Goal: Information Seeking & Learning: Learn about a topic

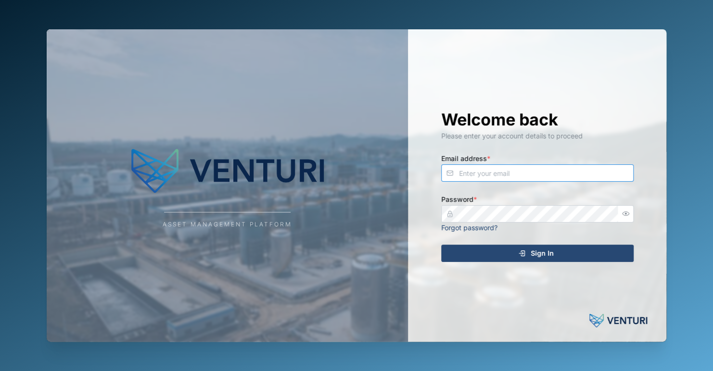
type input "zaerald.lungos@venturi.io"
click at [530, 257] on div "Sign In" at bounding box center [535, 253] width 177 height 16
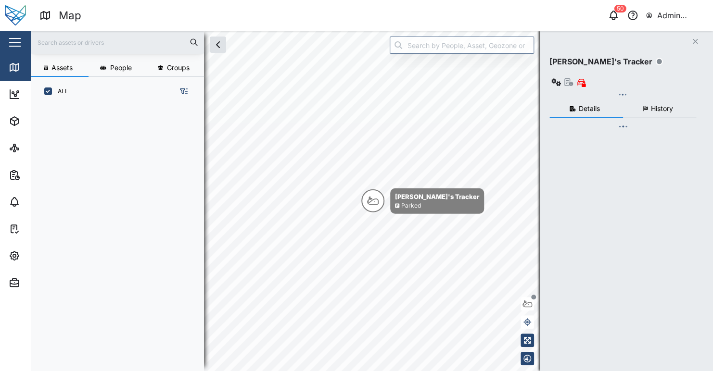
scroll to position [253, 150]
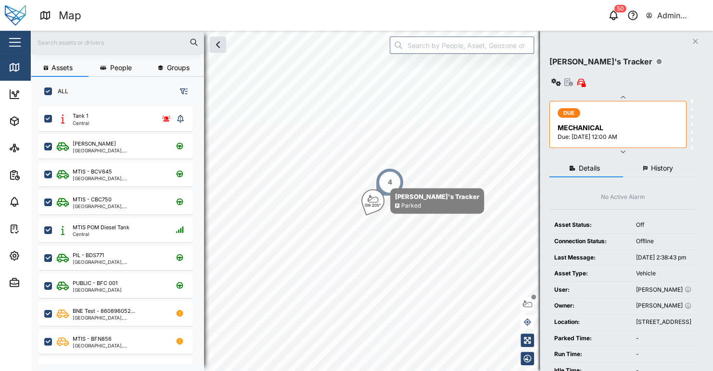
click at [474, 6] on header "Map 50 Admin Zaerald Lungos" at bounding box center [356, 15] width 713 height 31
click at [608, 12] on icon "button" at bounding box center [614, 16] width 12 height 12
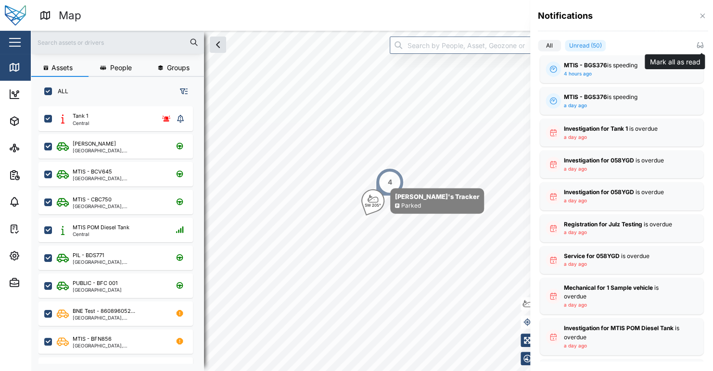
click at [700, 42] on icon "button" at bounding box center [700, 45] width 8 height 8
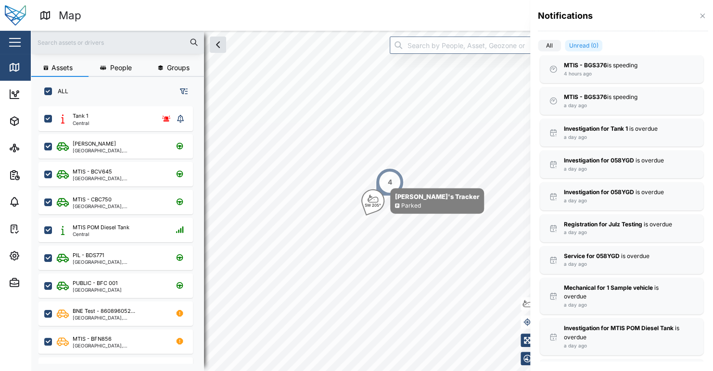
click at [699, 9] on div "Notifications" at bounding box center [621, 19] width 183 height 39
click at [699, 18] on icon "button" at bounding box center [703, 16] width 8 height 8
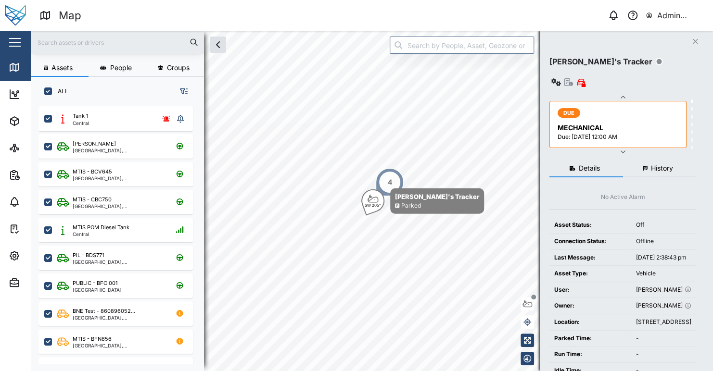
click at [358, 16] on div "Map" at bounding box center [205, 15] width 333 height 17
click at [622, 96] on icon "button" at bounding box center [623, 97] width 5 height 2
click at [621, 148] on icon "button" at bounding box center [623, 152] width 8 height 8
click at [622, 148] on icon "button" at bounding box center [623, 152] width 8 height 8
click at [623, 94] on icon "button" at bounding box center [623, 98] width 8 height 8
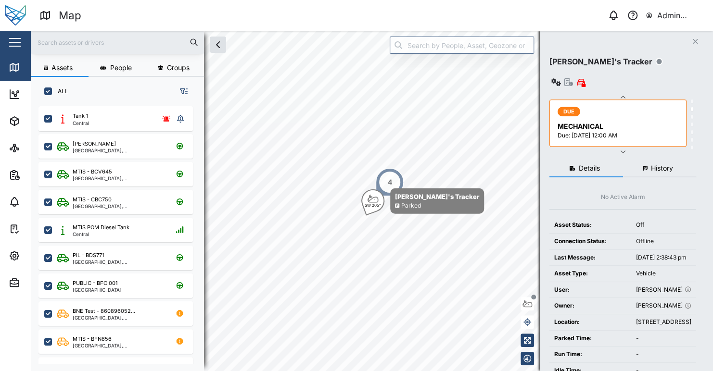
click at [623, 96] on icon "button" at bounding box center [623, 97] width 5 height 2
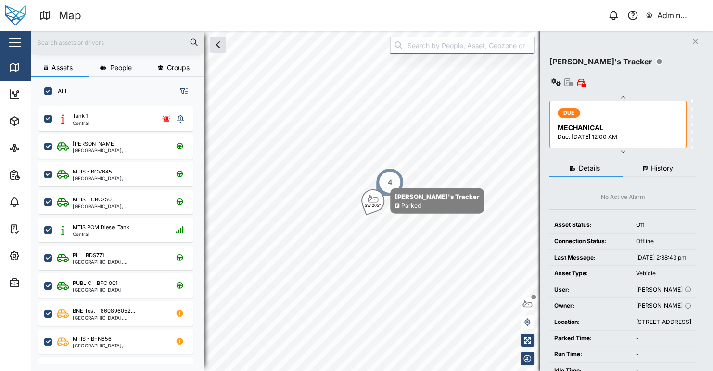
click at [623, 96] on icon "button" at bounding box center [623, 97] width 5 height 2
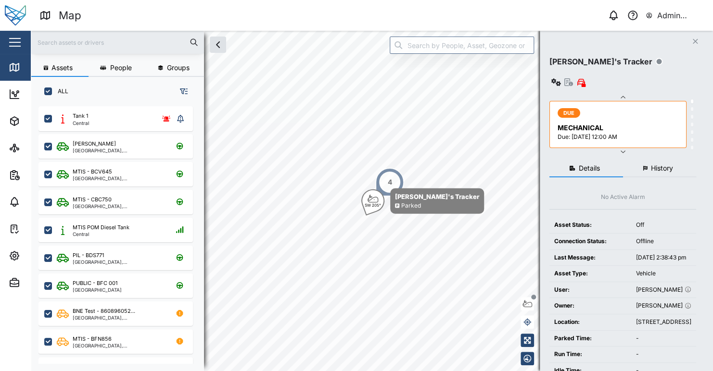
click at [623, 96] on icon "button" at bounding box center [623, 97] width 5 height 2
click at [624, 94] on icon "button" at bounding box center [623, 98] width 8 height 8
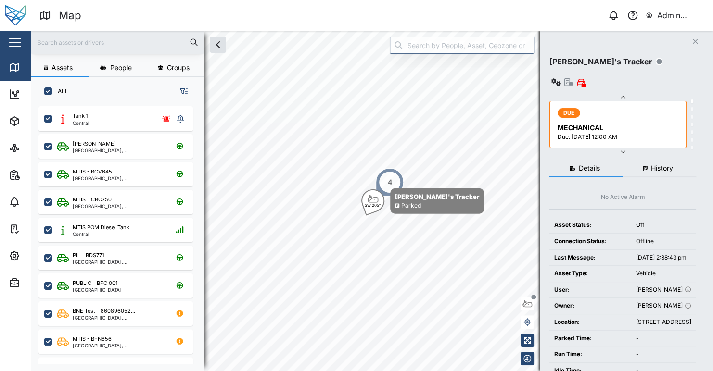
click at [624, 94] on icon "button" at bounding box center [623, 98] width 8 height 8
click at [582, 34] on div "Close Jake's Tracker DUE MECHANICAL Due: 28 Feb 2025 12:00 AM DUE MECHANICAL Du…" at bounding box center [626, 201] width 173 height 341
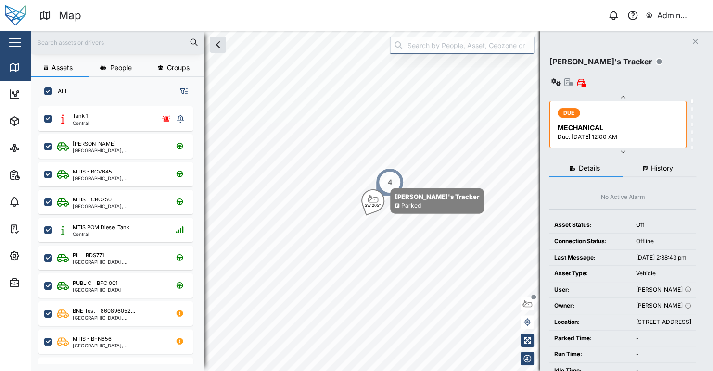
click at [625, 94] on icon "button" at bounding box center [623, 98] width 8 height 8
click at [576, 11] on div "0 Admin Zaerald Lungos" at bounding box center [546, 15] width 333 height 13
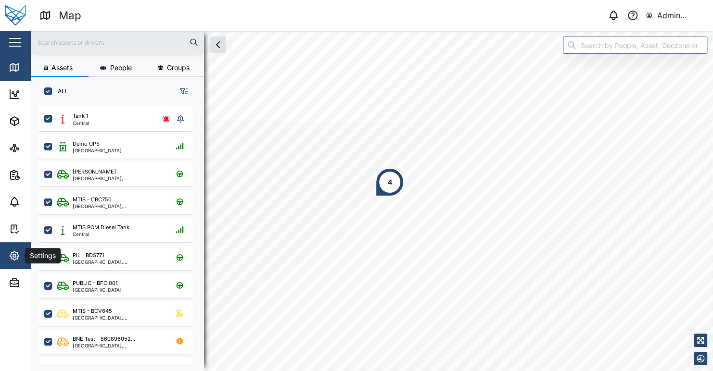
click at [18, 259] on icon "button" at bounding box center [15, 256] width 12 height 12
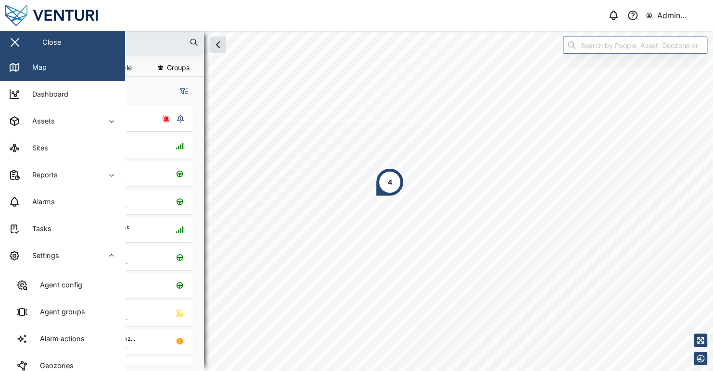
scroll to position [150, 0]
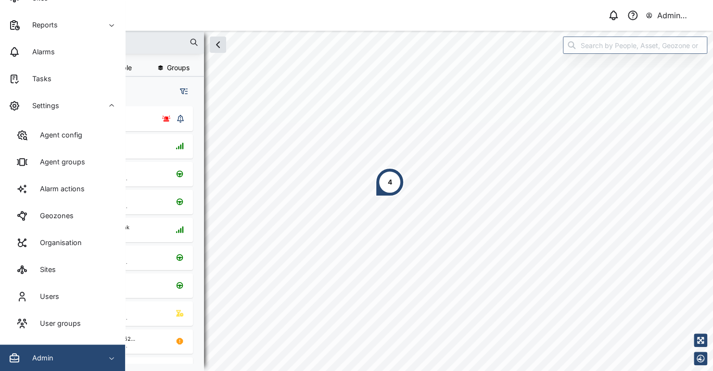
click at [83, 353] on div "Admin" at bounding box center [53, 359] width 88 height 12
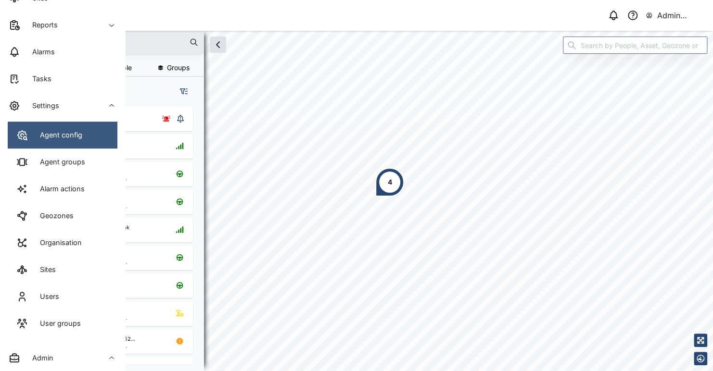
click at [58, 140] on link "Agent config" at bounding box center [63, 135] width 110 height 27
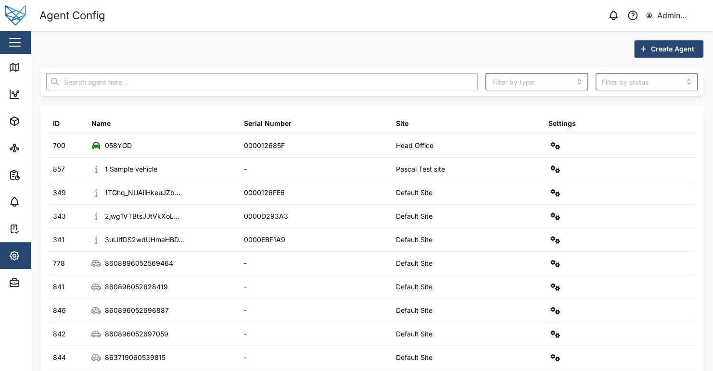
click at [334, 89] on input "text" at bounding box center [262, 81] width 432 height 17
click at [533, 86] on input "search" at bounding box center [536, 81] width 102 height 17
click at [514, 58] on div "Create Agent ID Name Serial Number Site Settings 700 058YGD 000012685F Head Off…" at bounding box center [371, 337] width 663 height 594
click at [571, 82] on input "search" at bounding box center [536, 81] width 102 height 17
click at [647, 81] on input "search" at bounding box center [647, 81] width 102 height 17
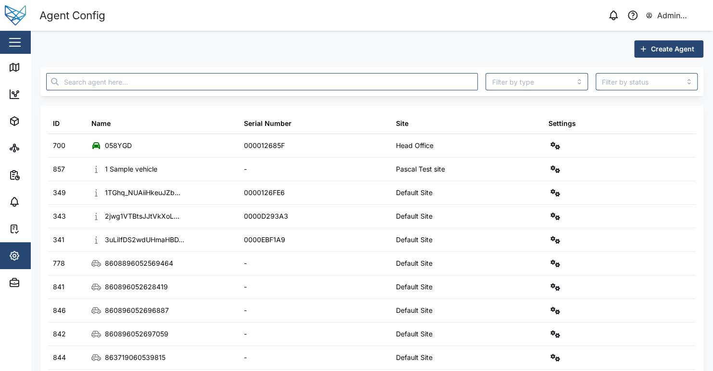
click at [538, 57] on div "Create Agent" at bounding box center [371, 48] width 663 height 17
click at [519, 83] on input "search" at bounding box center [536, 81] width 102 height 17
click at [333, 42] on div "Create Agent" at bounding box center [371, 48] width 663 height 17
click at [20, 116] on icon "button" at bounding box center [15, 121] width 12 height 12
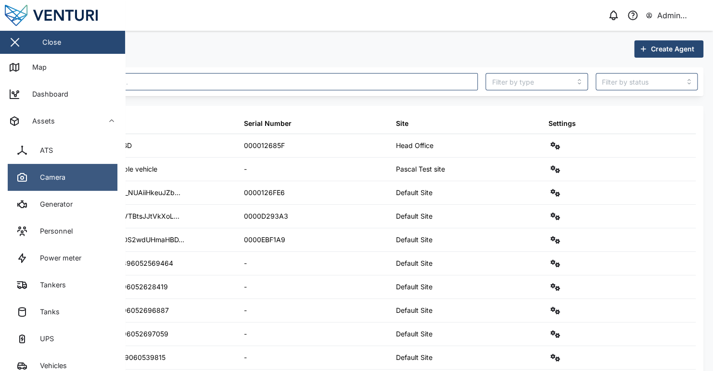
scroll to position [96, 0]
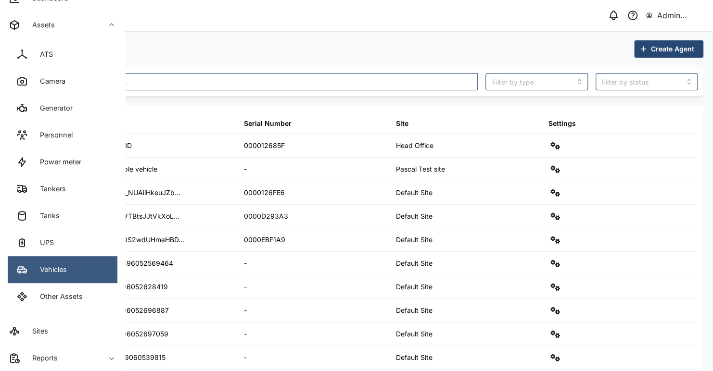
click at [77, 264] on link "Vehicles" at bounding box center [63, 269] width 110 height 27
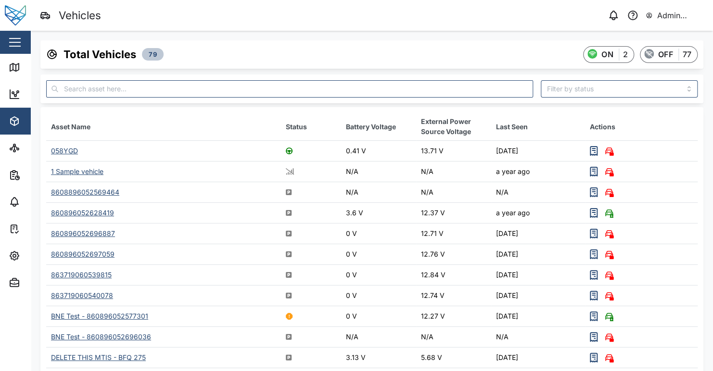
click at [61, 148] on div "058YGD" at bounding box center [64, 151] width 27 height 8
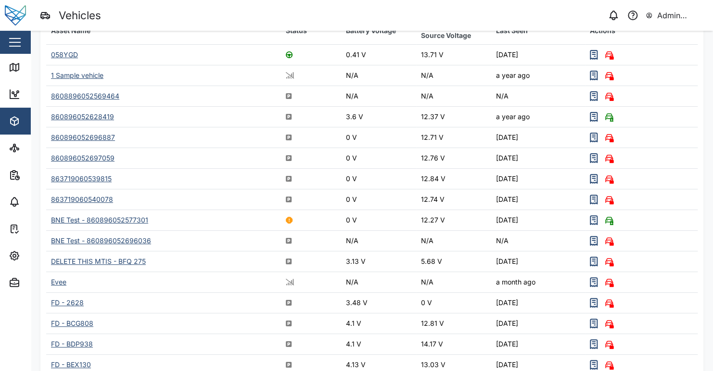
scroll to position [48, 0]
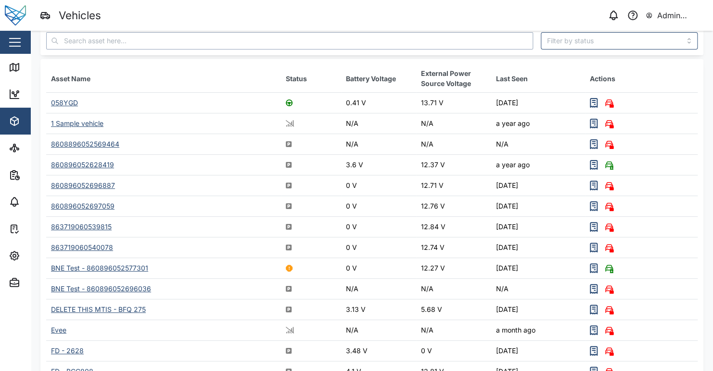
drag, startPoint x: 97, startPoint y: 39, endPoint x: 185, endPoint y: 75, distance: 95.0
click at [97, 38] on input "text" at bounding box center [289, 40] width 487 height 17
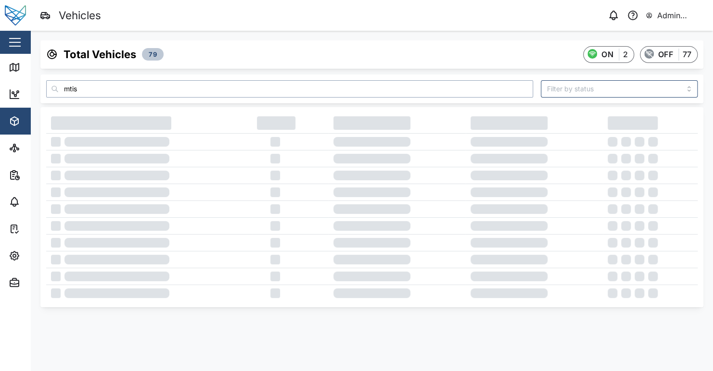
scroll to position [0, 0]
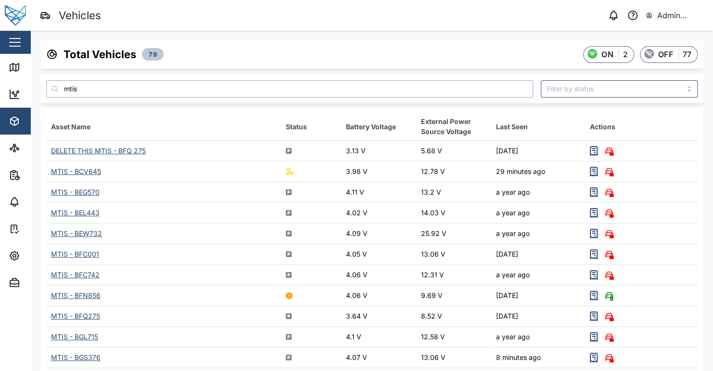
type input "mtis"
click at [90, 169] on div "MTIS - BCV645" at bounding box center [76, 171] width 50 height 8
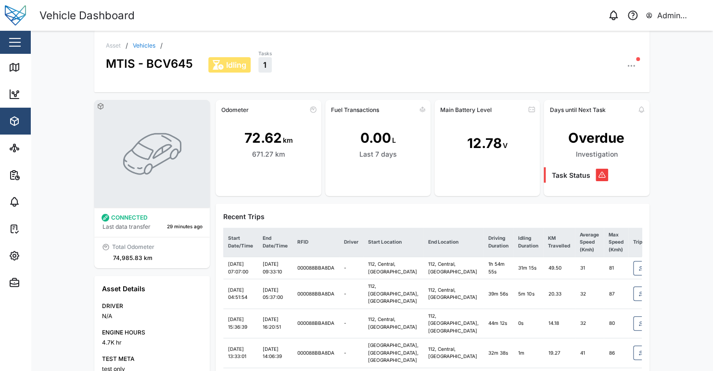
click at [683, 104] on div "Asset / Vehicles / MTIS - BCV645 Idling Tasks 1 CONNECTED Last data transfer 29…" at bounding box center [372, 201] width 682 height 341
click at [676, 116] on div "Asset / Vehicles / MTIS - BCV645 Idling Tasks 1 CONNECTED Last data transfer 29…" at bounding box center [372, 201] width 682 height 341
click at [357, 309] on td "-" at bounding box center [351, 295] width 24 height 30
drag, startPoint x: 385, startPoint y: 295, endPoint x: 370, endPoint y: 271, distance: 28.6
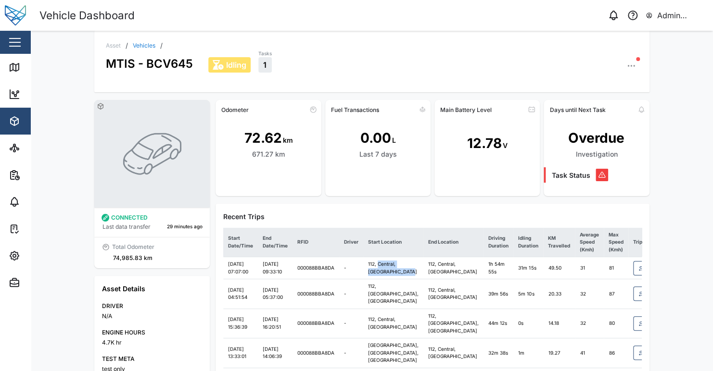
click at [370, 271] on td "112, Central, Papua New Guinea" at bounding box center [393, 268] width 60 height 22
click at [377, 273] on td "112, Central, [GEOGRAPHIC_DATA]" at bounding box center [393, 268] width 60 height 22
click at [328, 89] on div "Asset / Vehicles / MTIS - BCV645 Idling Tasks 1" at bounding box center [371, 62] width 555 height 62
click at [140, 44] on link "Vehicles" at bounding box center [144, 46] width 23 height 6
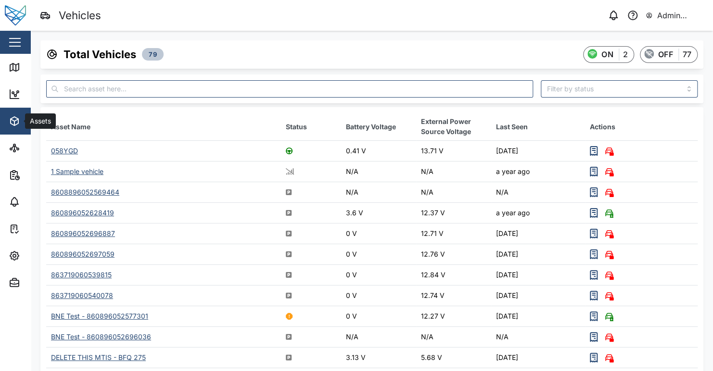
click at [21, 120] on div "Assets" at bounding box center [53, 121] width 88 height 12
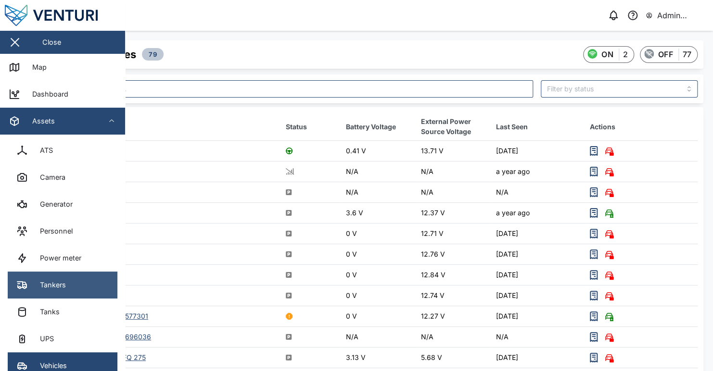
click at [75, 285] on link "Tankers" at bounding box center [63, 285] width 110 height 27
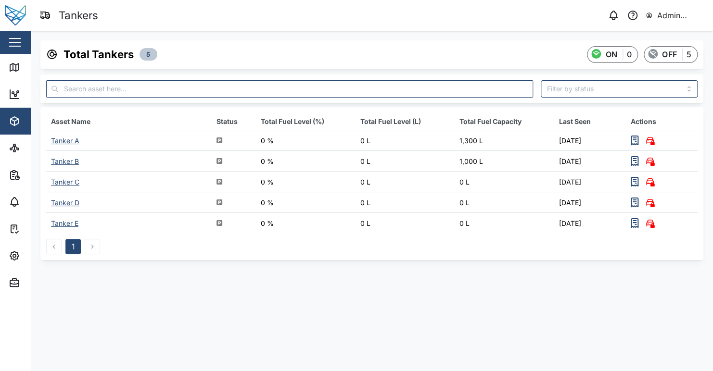
click at [70, 139] on div "Tanker A" at bounding box center [65, 141] width 28 height 8
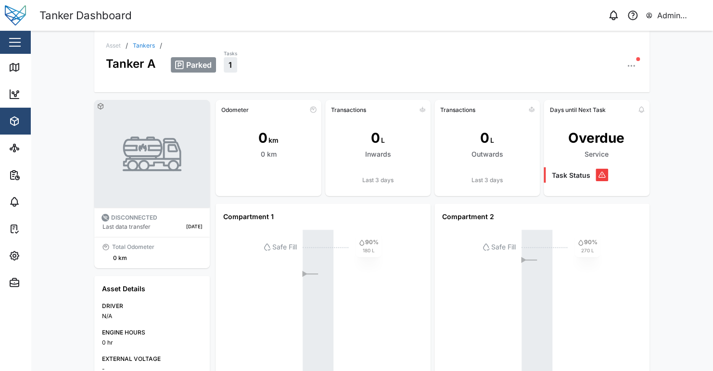
click at [126, 146] on img at bounding box center [152, 154] width 62 height 62
drag, startPoint x: 146, startPoint y: 67, endPoint x: 110, endPoint y: 71, distance: 36.2
click at [101, 67] on div "Asset / Tankers / Tanker A Parked Tasks 1" at bounding box center [371, 62] width 555 height 62
drag, startPoint x: 150, startPoint y: 81, endPoint x: 151, endPoint y: 61, distance: 19.7
click at [150, 79] on div "Asset / Tankers / Tanker A Parked Tasks 1" at bounding box center [371, 62] width 555 height 62
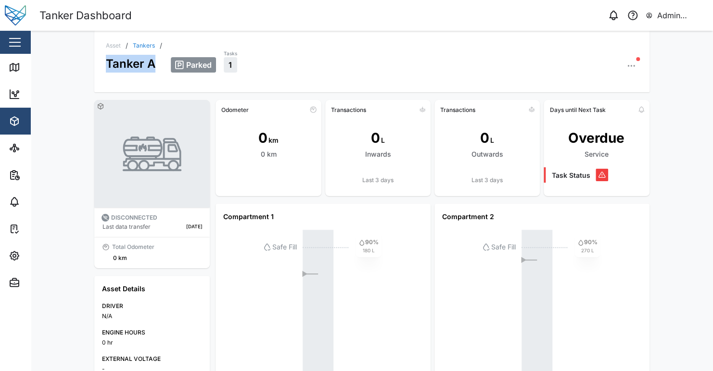
drag, startPoint x: 151, startPoint y: 60, endPoint x: 69, endPoint y: 62, distance: 81.3
click at [69, 62] on div "Asset / Tankers / Tanker A Parked Tasks 1 DISCONNECTED Last data transfer 3 mon…" at bounding box center [372, 201] width 682 height 341
click at [124, 69] on div "Tanker A" at bounding box center [131, 61] width 50 height 24
click at [61, 64] on div "Asset / Tankers / Tanker A Parked Tasks 1 DISCONNECTED Last data transfer 3 mon…" at bounding box center [372, 201] width 682 height 341
drag, startPoint x: 148, startPoint y: 71, endPoint x: 28, endPoint y: 150, distance: 143.1
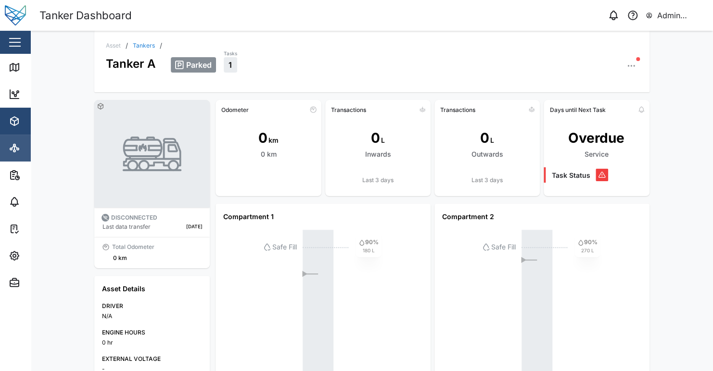
click at [147, 71] on div "Tanker A" at bounding box center [131, 61] width 50 height 24
click at [361, 81] on div "Asset / Tankers / Tanker A Parked Tasks 1" at bounding box center [371, 62] width 555 height 62
click at [58, 144] on div "Asset / Tankers / Tanker A Parked Tasks 1 DISCONNECTED Last data transfer 3 mon…" at bounding box center [372, 201] width 682 height 341
click at [58, 141] on div "Asset / Tankers / Tanker A Parked Tasks 1 DISCONNECTED Last data transfer 3 mon…" at bounding box center [372, 201] width 682 height 341
click at [57, 137] on div "Asset / Tankers / Tanker A Parked Tasks 1 DISCONNECTED Last data transfer 3 mon…" at bounding box center [372, 201] width 682 height 341
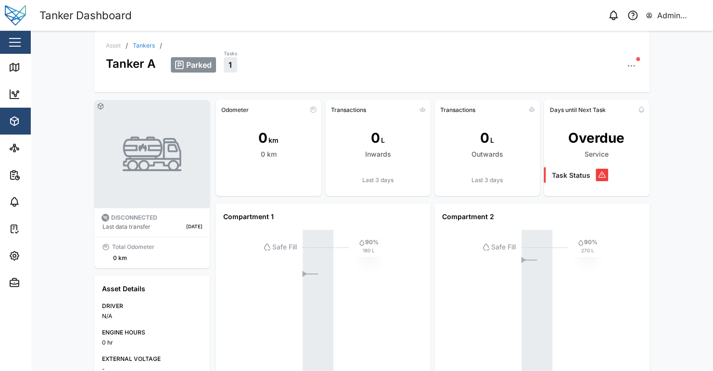
click at [56, 123] on div "Asset / Tankers / Tanker A Parked Tasks 1 DISCONNECTED Last data transfer 3 mon…" at bounding box center [372, 201] width 682 height 341
drag, startPoint x: 114, startPoint y: 312, endPoint x: 111, endPoint y: 304, distance: 8.7
click at [102, 302] on div "DRIVER N/A" at bounding box center [152, 311] width 100 height 19
click at [114, 309] on div "DRIVER" at bounding box center [152, 306] width 100 height 9
drag, startPoint x: 106, startPoint y: 316, endPoint x: 96, endPoint y: 299, distance: 19.2
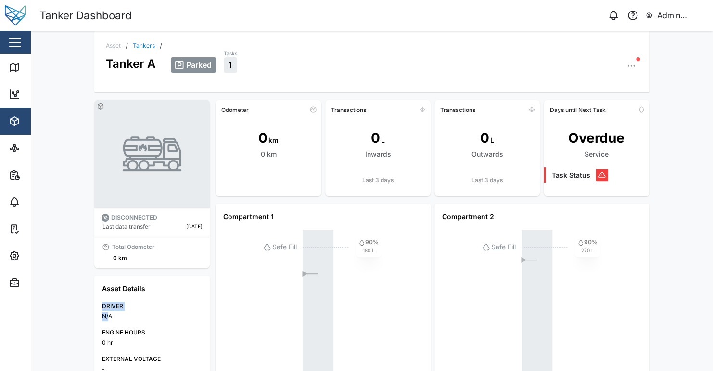
click at [65, 313] on div "Asset / Tankers / Tanker A Parked Tasks 1 DISCONNECTED Last data transfer 3 mon…" at bounding box center [372, 201] width 682 height 341
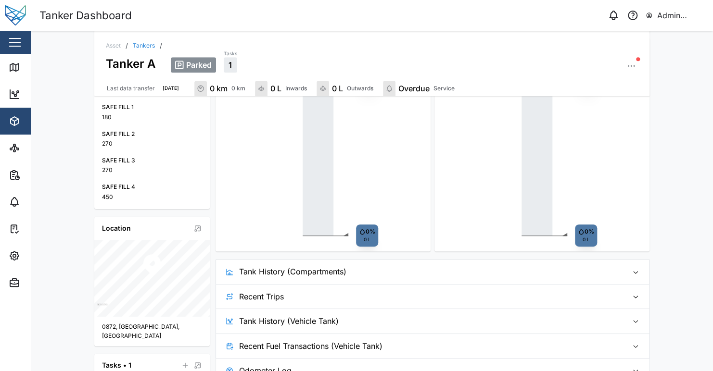
scroll to position [489, 0]
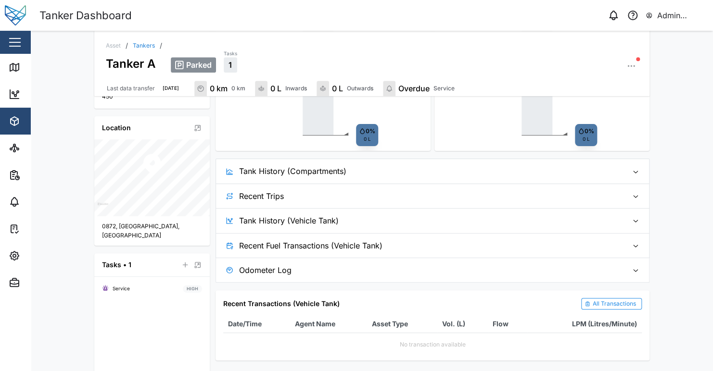
click at [314, 218] on span "Tank History (Vehicle Tank)" at bounding box center [429, 221] width 381 height 24
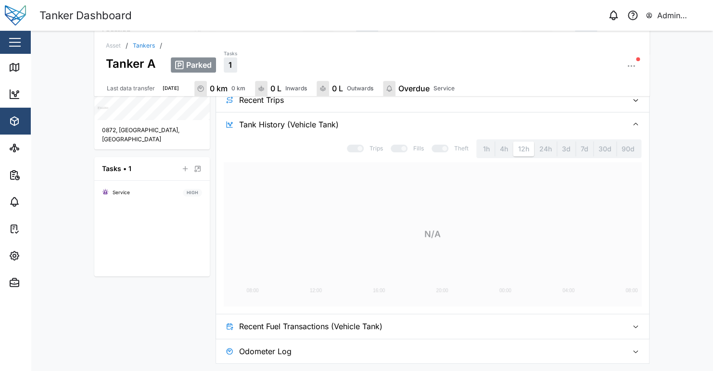
scroll to position [663, 0]
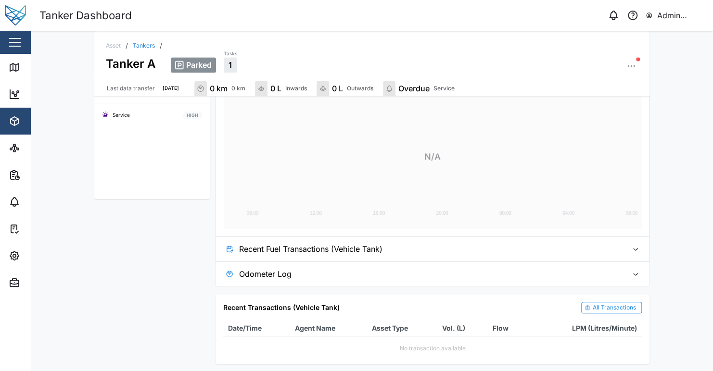
click at [324, 252] on span "Recent Fuel Transactions (Vehicle Tank)" at bounding box center [429, 249] width 381 height 24
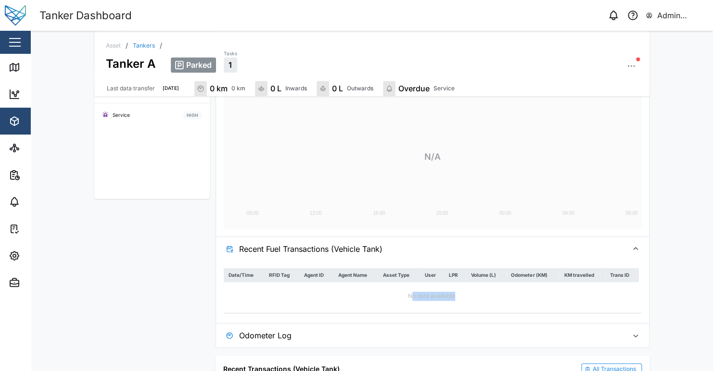
click at [525, 297] on div "No data available" at bounding box center [431, 296] width 415 height 28
click at [569, 296] on div "No data available" at bounding box center [431, 296] width 415 height 28
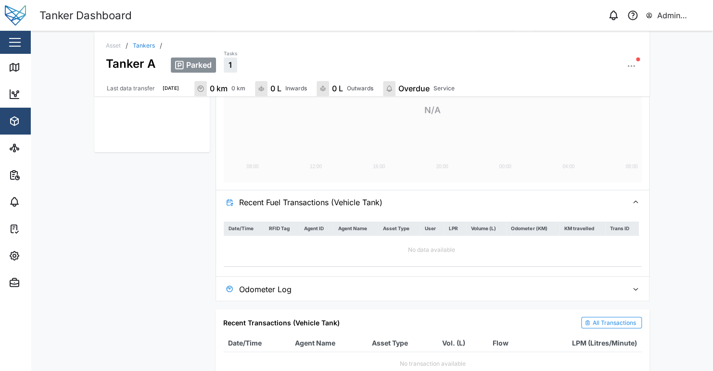
scroll to position [699, 0]
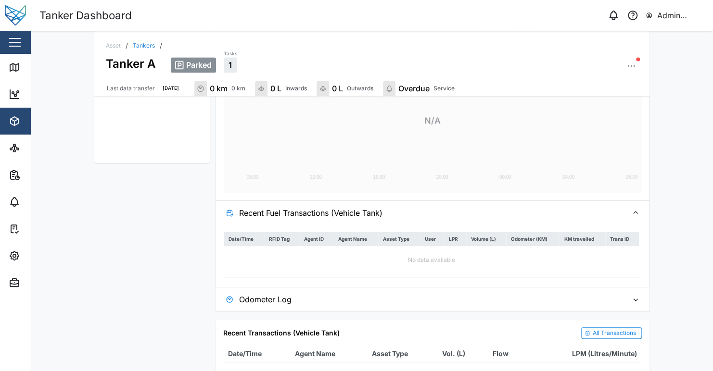
drag, startPoint x: 269, startPoint y: 216, endPoint x: 162, endPoint y: 231, distance: 107.9
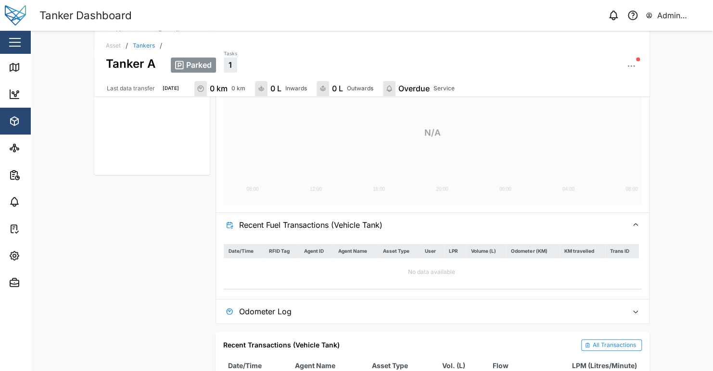
scroll to position [724, 0]
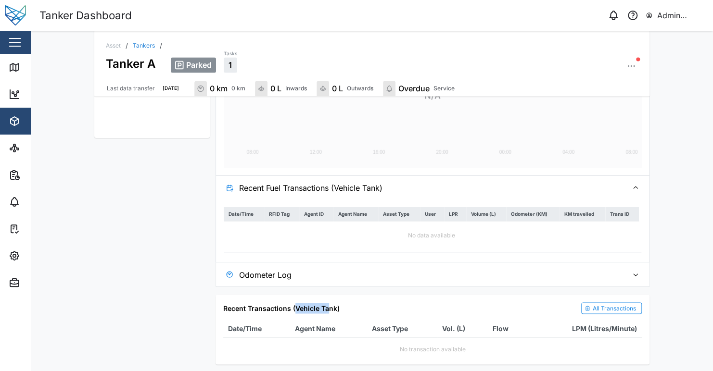
click at [324, 306] on div "Recent Transactions (Vehicle Tank)" at bounding box center [281, 308] width 116 height 11
click at [331, 308] on div "Recent Transactions (Vehicle Tank)" at bounding box center [281, 308] width 116 height 11
drag, startPoint x: 330, startPoint y: 309, endPoint x: 290, endPoint y: 309, distance: 39.9
click at [290, 309] on div "Recent Transactions (Vehicle Tank)" at bounding box center [281, 308] width 116 height 11
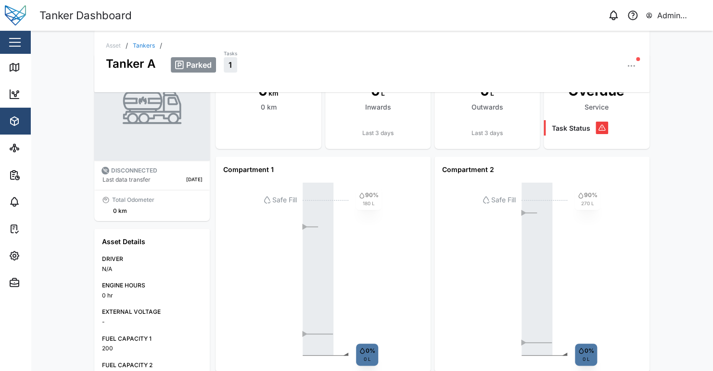
scroll to position [0, 0]
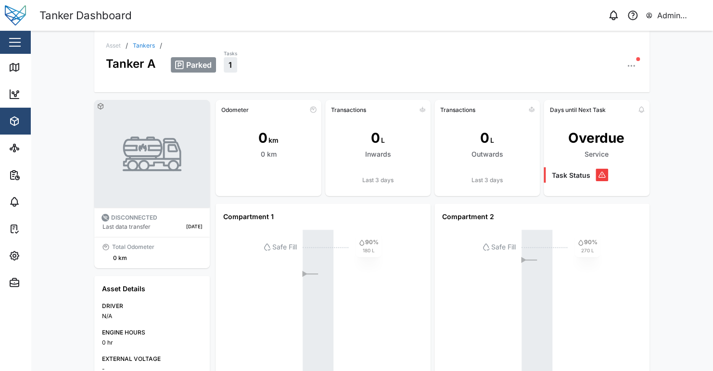
click at [66, 150] on div "Asset / Tankers / Tanker A Parked Tasks 1 DISCONNECTED Last data transfer 3 mon…" at bounding box center [372, 201] width 682 height 341
click at [680, 126] on div "Asset / Tankers / Tanker A Parked Tasks 1 DISCONNECTED Last data transfer 3 mon…" at bounding box center [372, 201] width 682 height 341
click at [681, 106] on div "Asset / Tankers / Tanker A Parked Tasks 1 DISCONNECTED Last data transfer 3 mon…" at bounding box center [372, 201] width 682 height 341
click at [674, 120] on div "Asset / Tankers / Tanker A Parked Tasks 1 DISCONNECTED Last data transfer 3 mon…" at bounding box center [372, 201] width 682 height 341
click at [376, 307] on div "◄ ► ► Safe Fill 90% 180 L 0% 0 L" at bounding box center [323, 316] width 200 height 173
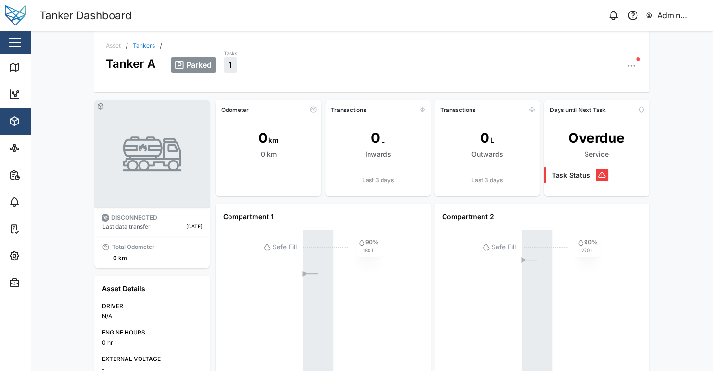
click at [353, 66] on div "Parked Tasks 1" at bounding box center [404, 61] width 467 height 24
click at [23, 113] on span "Assets" at bounding box center [53, 121] width 88 height 27
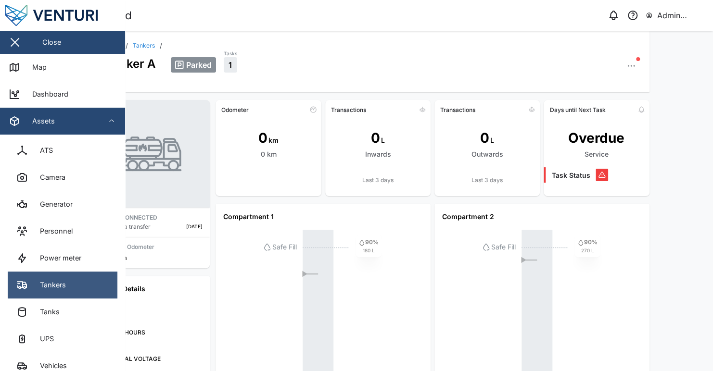
scroll to position [96, 0]
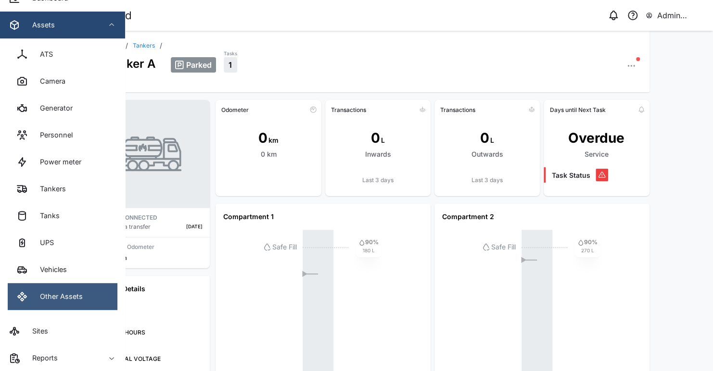
click at [39, 292] on div "Other Assets" at bounding box center [58, 297] width 50 height 11
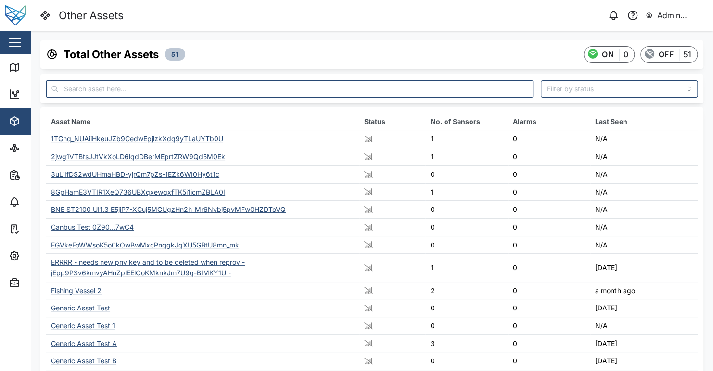
click at [426, 59] on div "Total Other Assets 51 ON 0 OFF 51" at bounding box center [371, 54] width 651 height 17
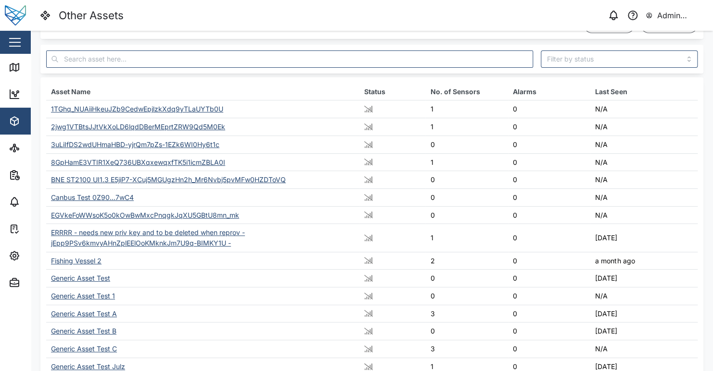
scroll to position [2, 0]
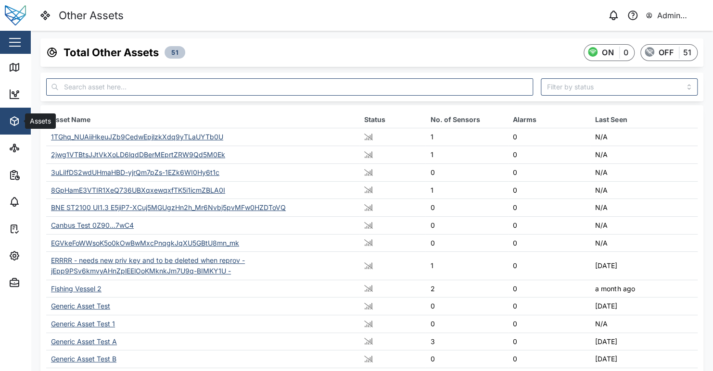
click at [12, 120] on icon "button" at bounding box center [15, 121] width 12 height 12
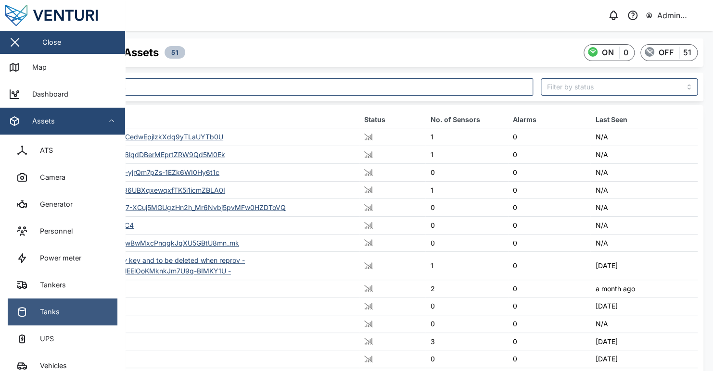
scroll to position [96, 0]
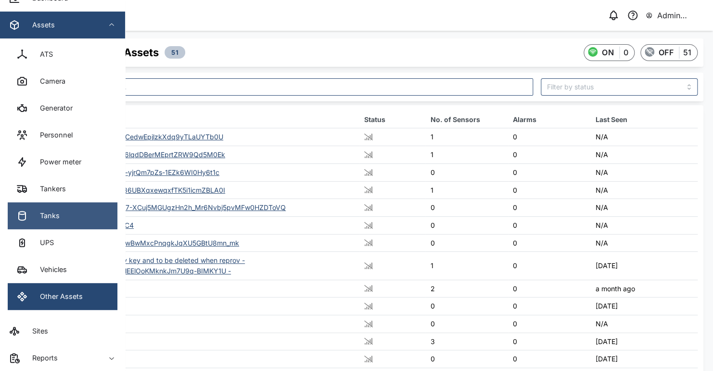
click at [75, 224] on link "Tanks" at bounding box center [63, 216] width 110 height 27
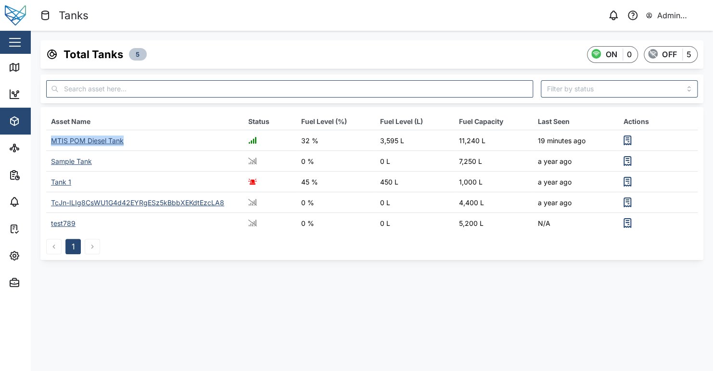
drag, startPoint x: 151, startPoint y: 140, endPoint x: 51, endPoint y: 140, distance: 100.1
click at [50, 140] on td "MTIS POM Diesel Tank" at bounding box center [144, 140] width 197 height 21
copy div "MTIS POM Diesel Tank"
drag, startPoint x: 296, startPoint y: 126, endPoint x: 386, endPoint y: 160, distance: 96.5
click at [373, 128] on th "Fuel Level (%)" at bounding box center [335, 121] width 79 height 17
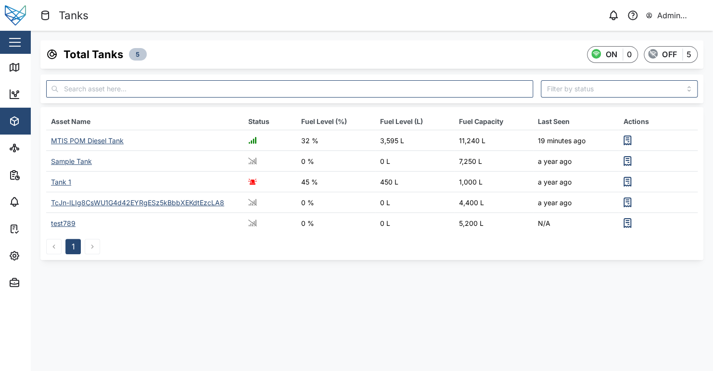
click at [367, 260] on div "Total Tanks 5 ON 0 OFF 5 Asset Name Status Fuel Level (%) Fuel Level (L) Fuel C…" at bounding box center [372, 150] width 682 height 239
click at [372, 293] on main "Total Tanks 5 ON 0 OFF 5 Asset Name Status Fuel Level (%) Fuel Level (L) Fuel C…" at bounding box center [372, 201] width 682 height 341
click at [321, 306] on main "Total Tanks 5 ON 0 OFF 5 Asset Name Status Fuel Level (%) Fuel Level (L) Fuel C…" at bounding box center [372, 201] width 682 height 341
click at [63, 181] on div "Tank 1" at bounding box center [61, 182] width 20 height 8
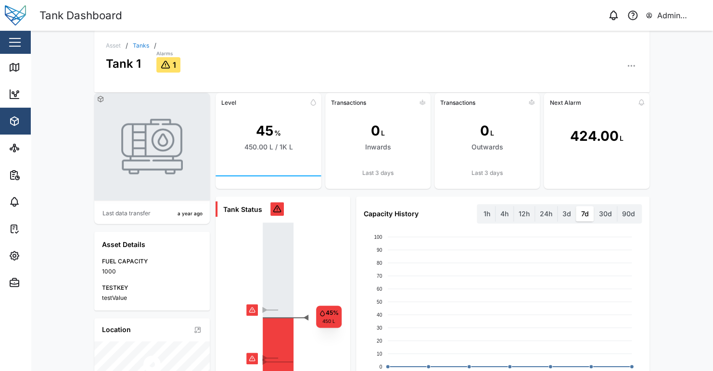
scroll to position [2, 0]
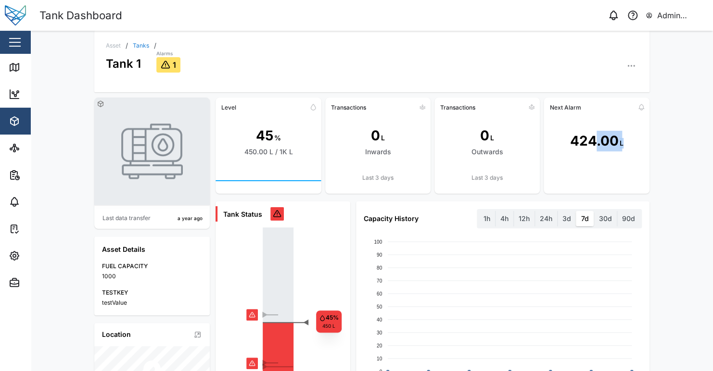
drag, startPoint x: 618, startPoint y: 140, endPoint x: 678, endPoint y: 140, distance: 59.7
click at [644, 140] on div "424.00 L" at bounding box center [596, 141] width 105 height 53
click at [691, 143] on div "Asset / Tanks / Tank 1 Alarms 1 Last data transfer a year ago Asset Details FUE…" at bounding box center [372, 201] width 682 height 341
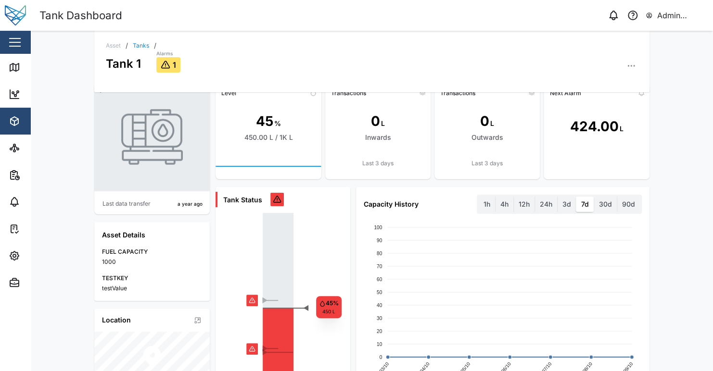
scroll to position [16, 0]
click at [606, 204] on label "30d" at bounding box center [605, 204] width 23 height 15
click at [594, 197] on days "30d" at bounding box center [594, 197] width 0 height 0
click at [617, 204] on label "90d" at bounding box center [628, 204] width 23 height 15
click at [617, 197] on days "90d" at bounding box center [617, 197] width 0 height 0
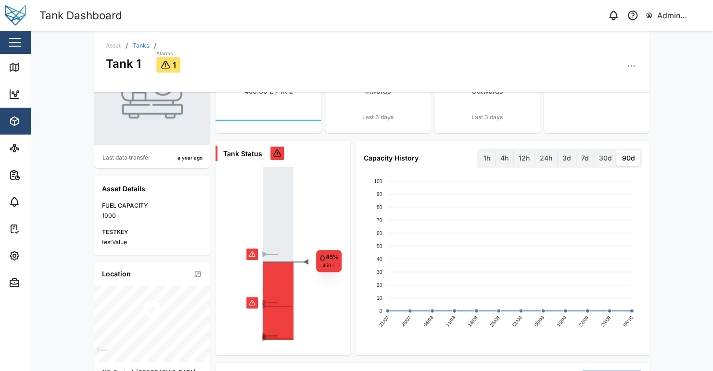
scroll to position [64, 0]
click at [488, 159] on label "1h" at bounding box center [487, 157] width 16 height 15
click at [479, 150] on hour "1h" at bounding box center [479, 150] width 0 height 0
click at [508, 156] on label "4h" at bounding box center [505, 157] width 18 height 15
click at [496, 150] on hours "4h" at bounding box center [496, 150] width 0 height 0
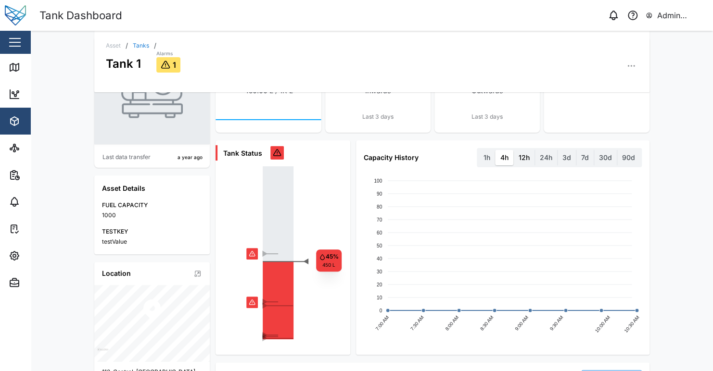
click at [519, 155] on label "12h" at bounding box center [524, 157] width 21 height 15
click at [514, 150] on hours "12h" at bounding box center [514, 150] width 0 height 0
click at [526, 156] on label "12h" at bounding box center [524, 157] width 21 height 15
click at [514, 150] on hours "12h" at bounding box center [514, 150] width 0 height 0
click at [621, 158] on label "90d" at bounding box center [628, 157] width 23 height 15
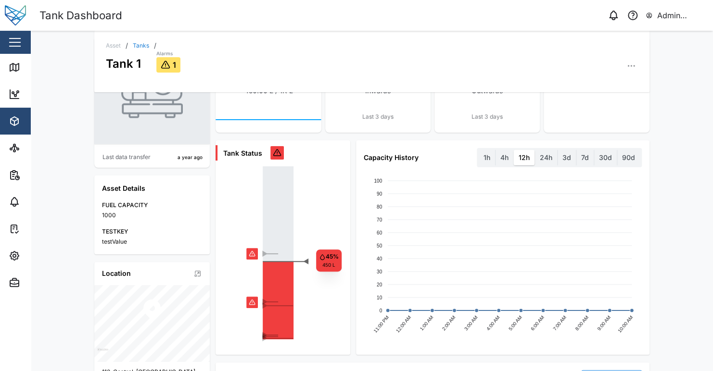
click at [617, 150] on days "90d" at bounding box center [617, 150] width 0 height 0
click at [566, 158] on label "3d" at bounding box center [567, 157] width 18 height 15
click at [558, 150] on days "3d" at bounding box center [558, 150] width 0 height 0
drag, startPoint x: 420, startPoint y: 323, endPoint x: 511, endPoint y: 324, distance: 90.5
click at [511, 324] on g "06/10 06/10 07/10 07/10 07/10 07/10 08/10 08/10 08/10 08/10 09/10 09/10" at bounding box center [506, 319] width 256 height 17
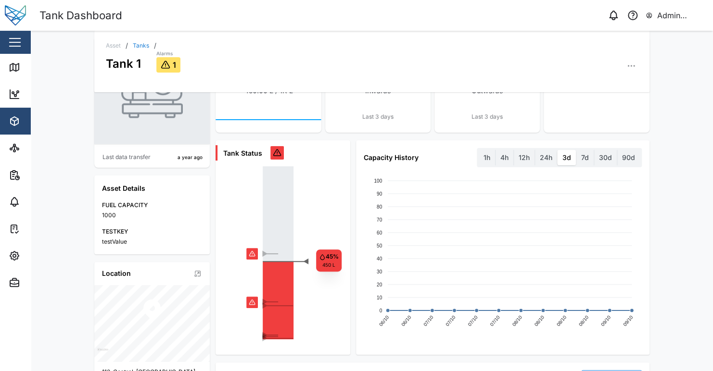
click at [611, 323] on rect at bounding box center [503, 253] width 278 height 164
click at [702, 285] on div "Asset / Tanks / Tank 1 Alarms 1 Last data transfer a year ago Asset Details FUE…" at bounding box center [372, 201] width 682 height 341
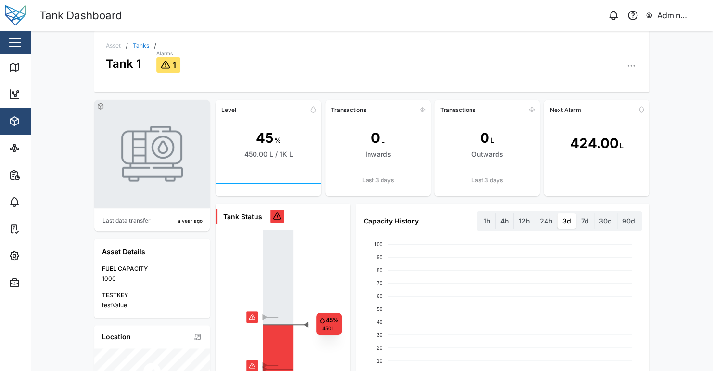
click at [690, 185] on div "Asset / Tanks / Tank 1 Alarms 1 Last data transfer a year ago Asset Details FUE…" at bounding box center [372, 201] width 682 height 341
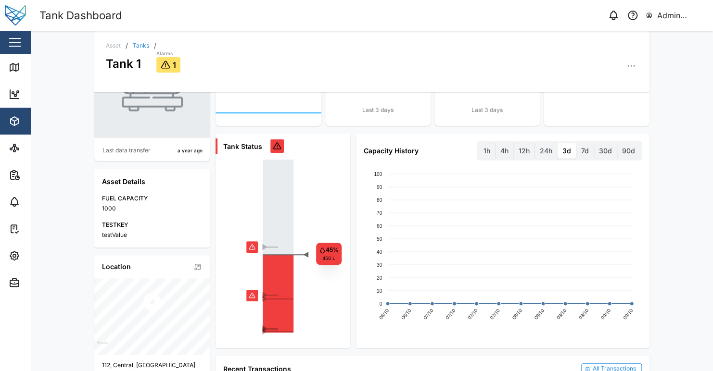
scroll to position [69, 0]
click at [693, 178] on div "Asset / Tanks / Tank 1 Alarms 1 Last data transfer a year ago Asset Details FUE…" at bounding box center [372, 201] width 682 height 341
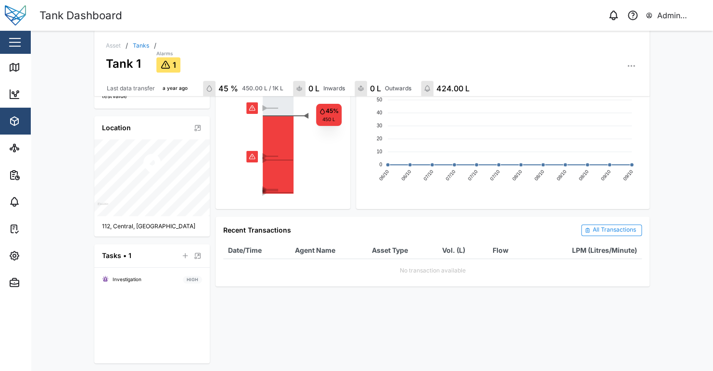
scroll to position [0, 0]
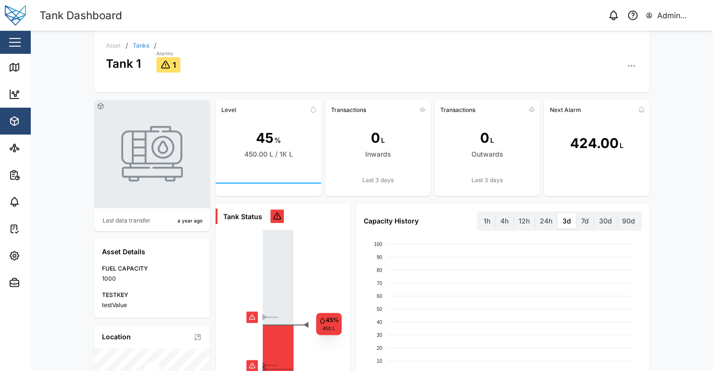
click at [691, 194] on div "Asset / Tanks / Tank 1 Alarms 1 Last data transfer a year ago Asset Details FUE…" at bounding box center [372, 201] width 682 height 341
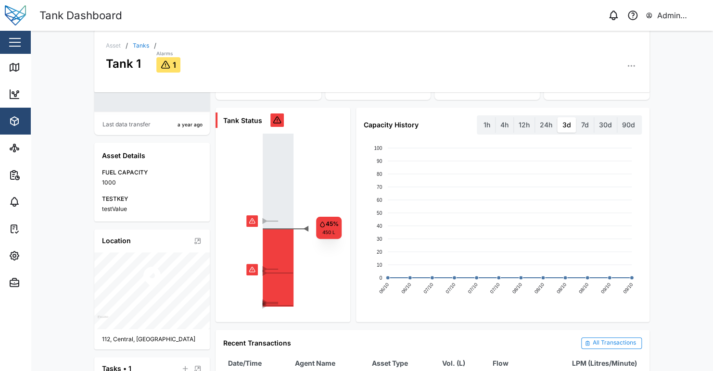
scroll to position [96, 0]
click at [343, 77] on div "Asset / Tanks / Tank 1 Alarms 1" at bounding box center [371, 62] width 555 height 62
click at [424, 58] on div "Alarms 1" at bounding box center [397, 61] width 482 height 24
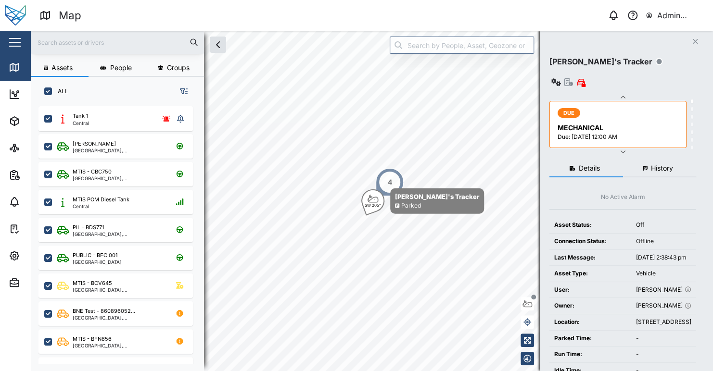
scroll to position [253, 150]
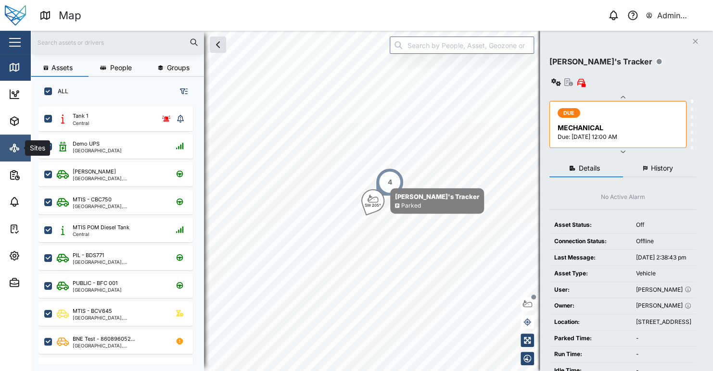
click at [16, 146] on icon at bounding box center [16, 147] width 2 height 2
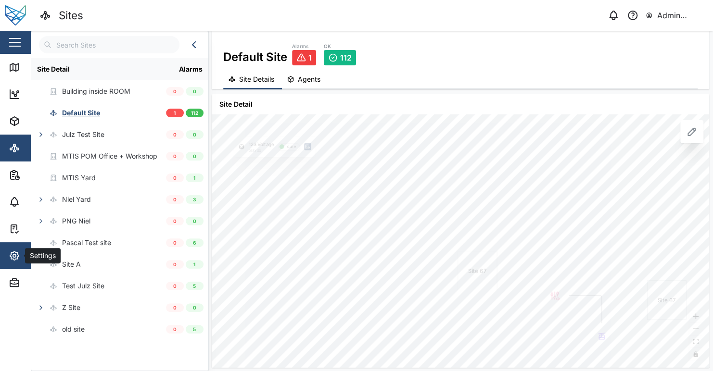
click at [21, 258] on div "Settings" at bounding box center [53, 256] width 88 height 12
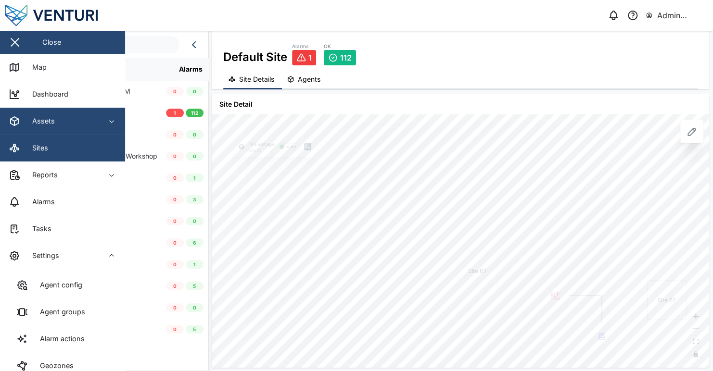
click at [74, 117] on div "Assets" at bounding box center [53, 121] width 88 height 12
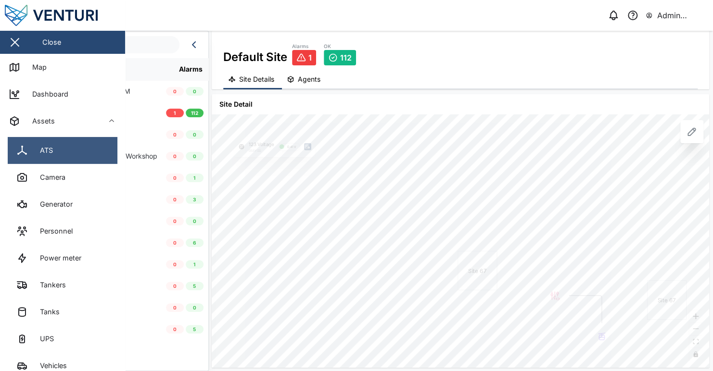
click at [70, 151] on link "ATS" at bounding box center [63, 150] width 110 height 27
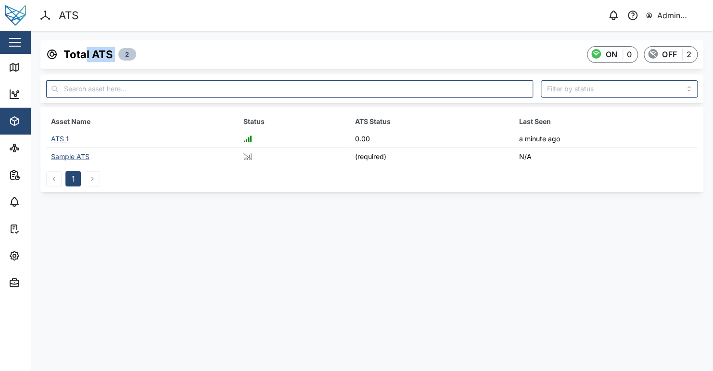
drag, startPoint x: 87, startPoint y: 57, endPoint x: 123, endPoint y: 57, distance: 35.6
click at [123, 57] on div "Total ATS 2" at bounding box center [91, 54] width 90 height 15
click at [270, 55] on div "Total ATS 2 ON 0 OFF 2" at bounding box center [371, 54] width 651 height 17
click at [59, 137] on div "ATS 1" at bounding box center [60, 139] width 18 height 8
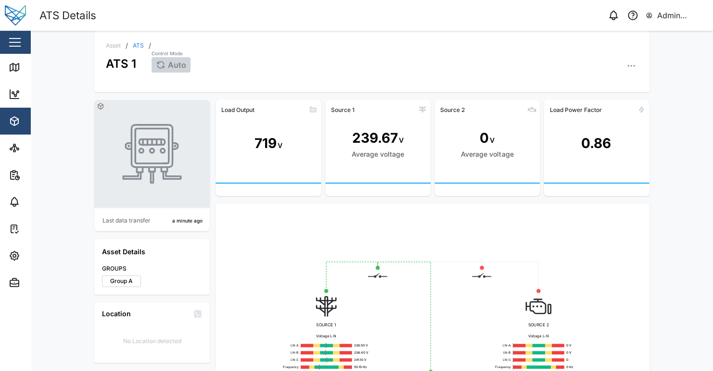
scroll to position [192, 0]
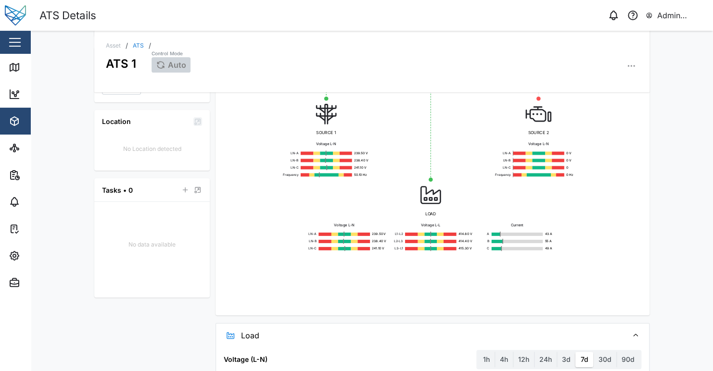
click at [688, 137] on div "Asset / ATS / ATS 1 Control Mode Auto Last data transfer a minute ago Asset Det…" at bounding box center [372, 201] width 682 height 341
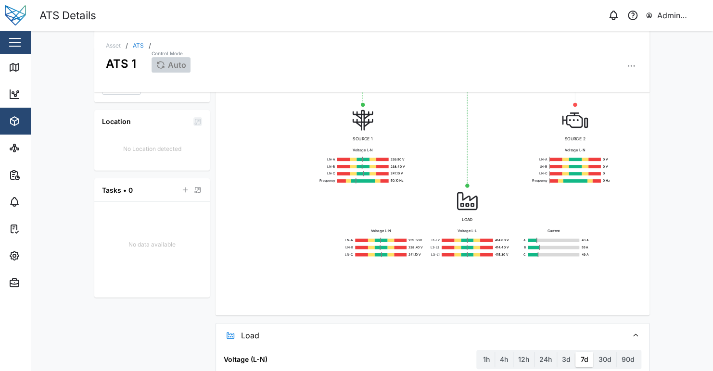
scroll to position [109, 0]
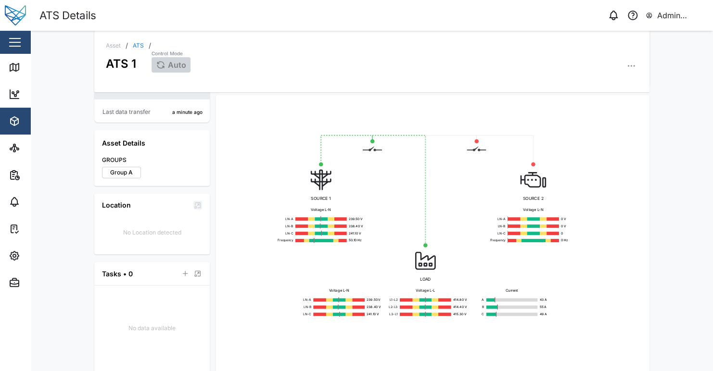
drag, startPoint x: 515, startPoint y: 217, endPoint x: 473, endPoint y: 193, distance: 48.3
click at [473, 193] on div "SOURCE 1 Voltage L-N LN-A 239.50 V LN-B 238.40 V LN-C 241.10 V Frequency 50.10 …" at bounding box center [432, 247] width 419 height 289
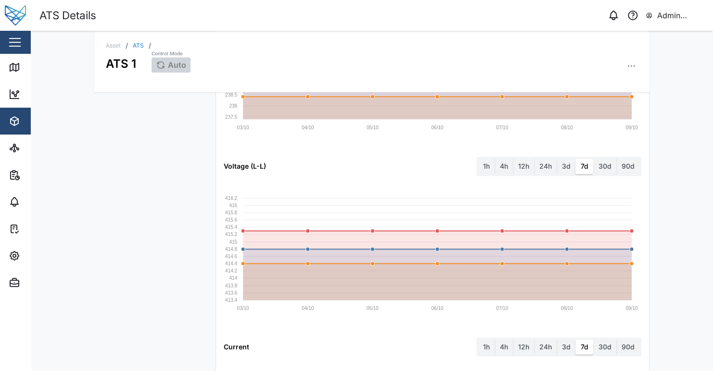
scroll to position [0, 0]
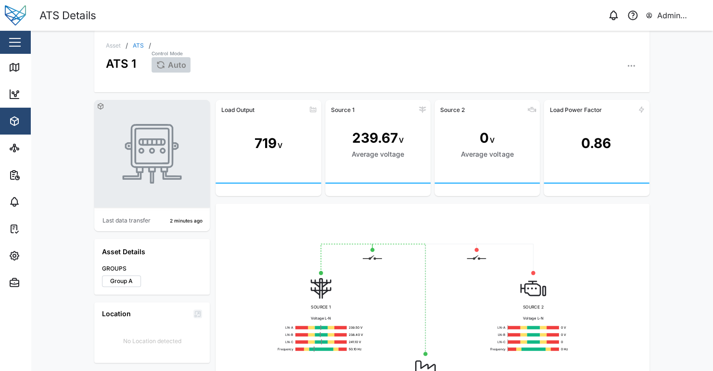
click at [133, 44] on link "ATS" at bounding box center [138, 46] width 11 height 6
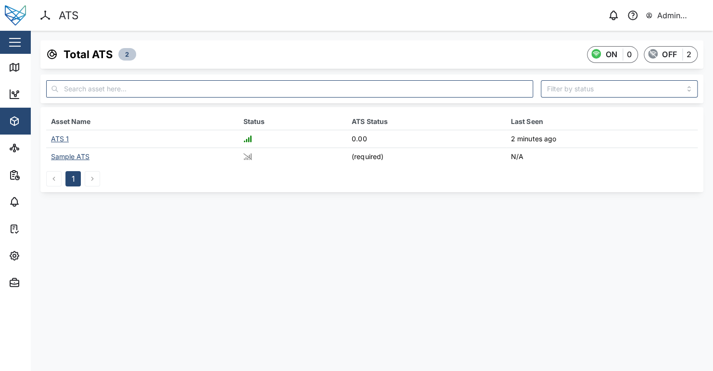
drag, startPoint x: 206, startPoint y: 42, endPoint x: 181, endPoint y: 69, distance: 36.1
click at [206, 42] on div "Total ATS 2 ON 0 OFF 2" at bounding box center [371, 54] width 663 height 28
click at [17, 118] on icon "button" at bounding box center [15, 121] width 8 height 9
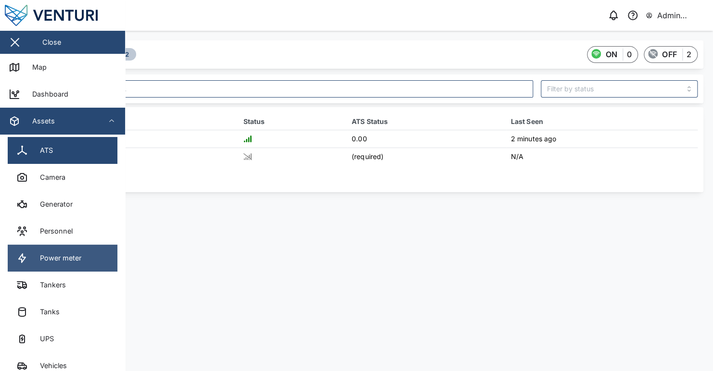
scroll to position [48, 0]
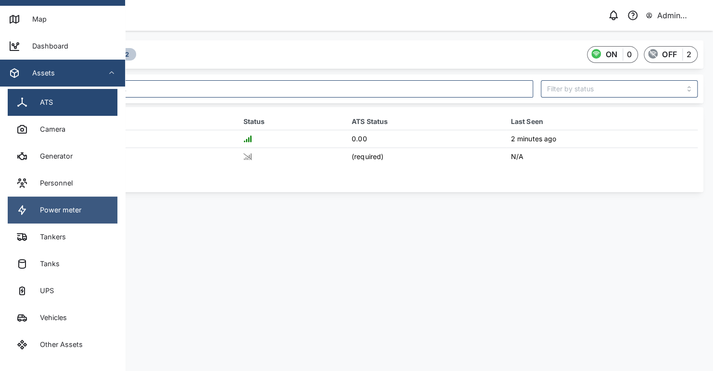
click at [82, 206] on link "Power meter" at bounding box center [63, 210] width 110 height 27
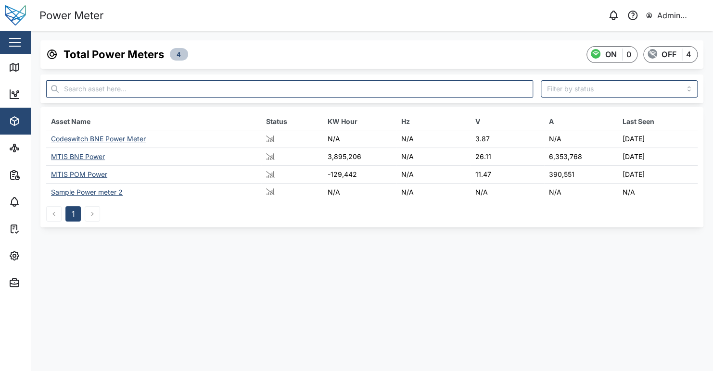
click at [166, 249] on main "Total Power Meters 4 ON 0 OFF 4 Asset Name Status KW Hour Hz V A Last Seen Code…" at bounding box center [372, 201] width 682 height 341
click at [14, 115] on span "Assets" at bounding box center [53, 121] width 88 height 27
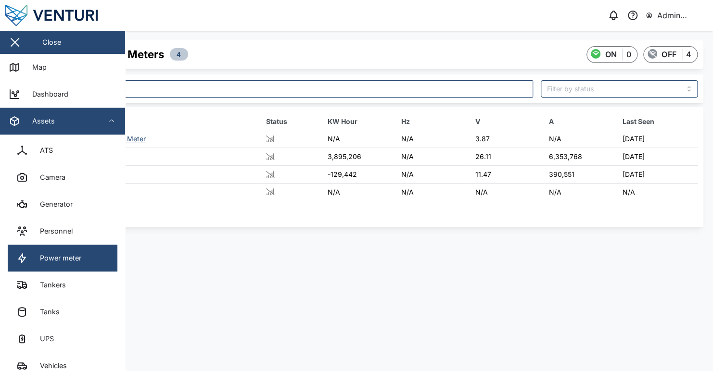
scroll to position [144, 0]
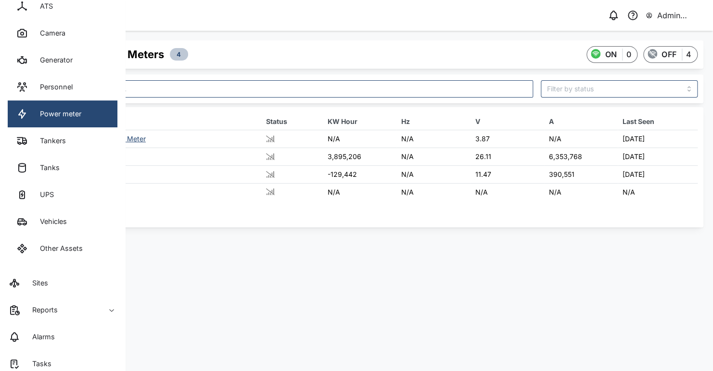
click at [268, 253] on main "Total Power Meters 4 ON 0 OFF 4 Asset Name Status KW Hour Hz V A Last Seen Code…" at bounding box center [372, 201] width 682 height 341
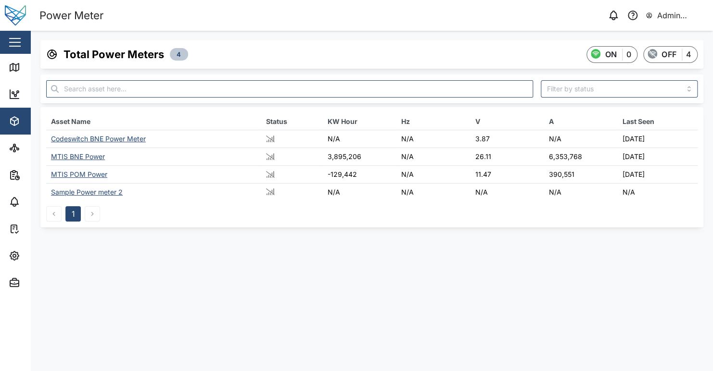
click at [228, 279] on main "Total Power Meters 4 ON 0 OFF 4 Asset Name Status KW Hour Hz V A Last Seen Code…" at bounding box center [372, 201] width 682 height 341
click at [15, 117] on icon "button" at bounding box center [15, 121] width 8 height 9
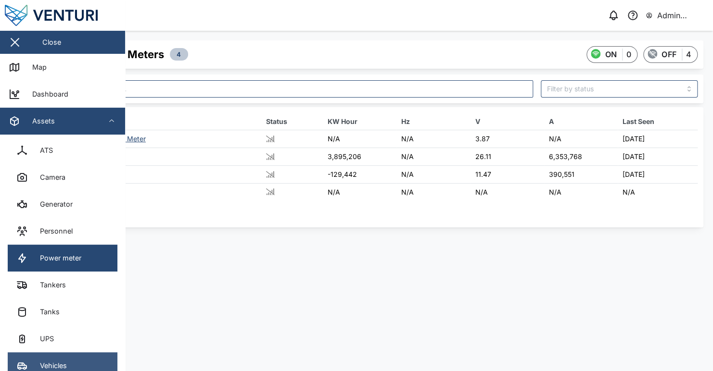
scroll to position [96, 0]
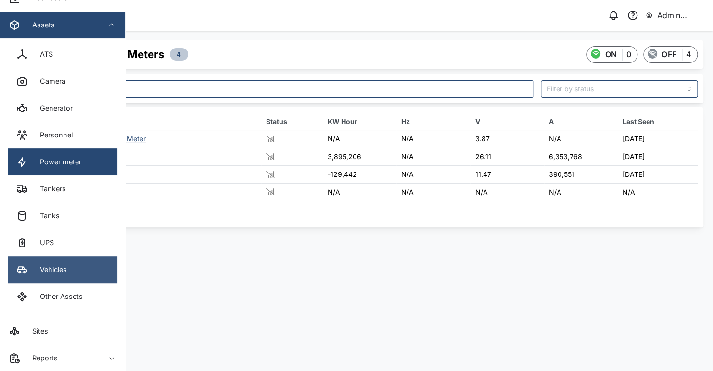
click at [58, 269] on div "Vehicles" at bounding box center [50, 270] width 34 height 11
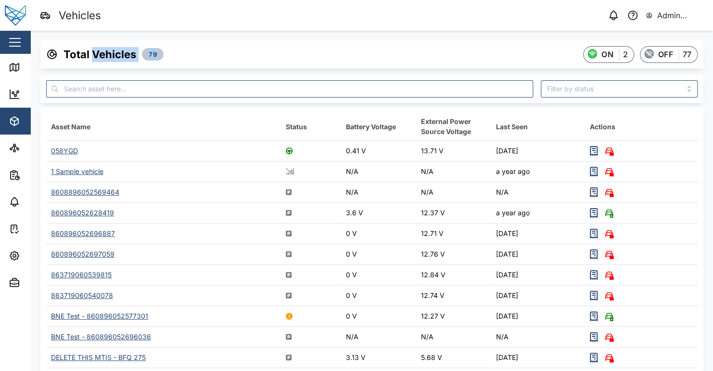
drag, startPoint x: 159, startPoint y: 39, endPoint x: 262, endPoint y: 54, distance: 104.6
click at [212, 36] on div "Total Vehicles 79 ON 2 OFF 77 Asset Name Status Battery Voltage External Power …" at bounding box center [372, 311] width 682 height 560
click at [237, 121] on th "Asset Name" at bounding box center [163, 127] width 235 height 28
click at [59, 149] on div "058YGD" at bounding box center [64, 151] width 27 height 8
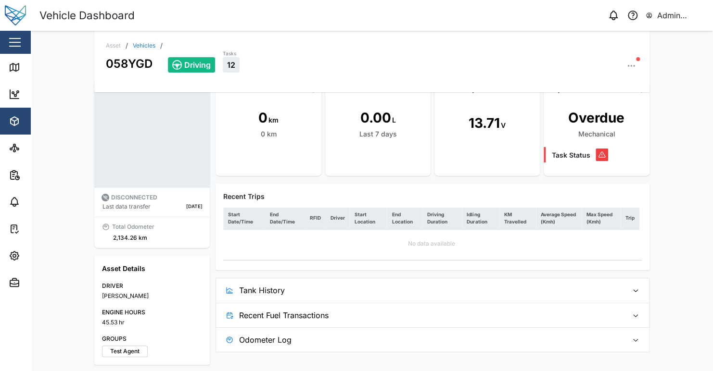
scroll to position [18, 0]
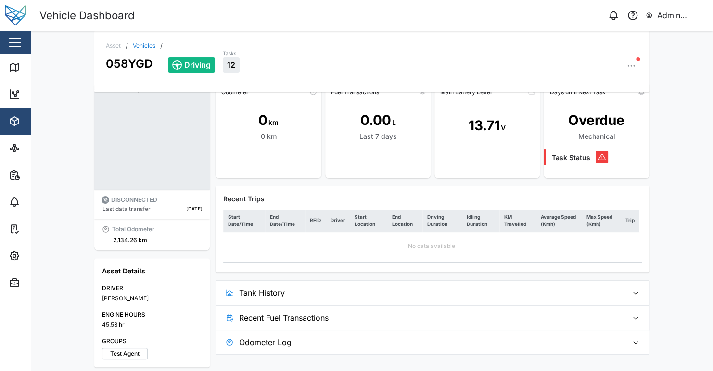
click at [688, 140] on div "Asset / Vehicles / 058YGD Driving Tasks 12 DISCONNECTED Last data transfer 2 da…" at bounding box center [372, 201] width 682 height 341
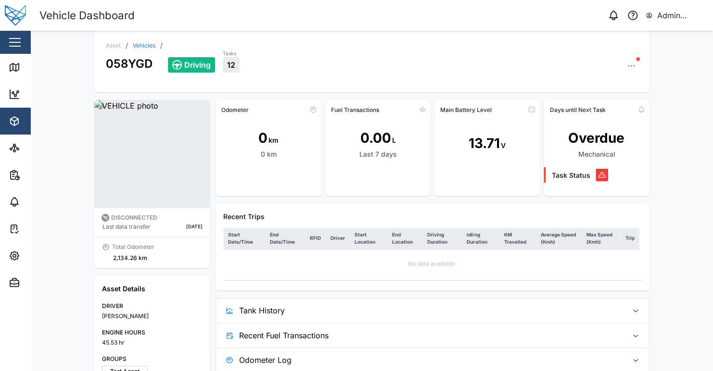
click at [402, 53] on div "Driving Tasks 12" at bounding box center [403, 61] width 470 height 24
drag, startPoint x: 79, startPoint y: 14, endPoint x: 216, endPoint y: 15, distance: 136.2
click at [192, 13] on div "Vehicle Dashboard" at bounding box center [205, 15] width 333 height 17
click at [289, 41] on div "Asset / Vehicles / 058YGD Driving Tasks 12" at bounding box center [371, 62] width 555 height 62
drag, startPoint x: 341, startPoint y: 198, endPoint x: 678, endPoint y: 160, distance: 339.4
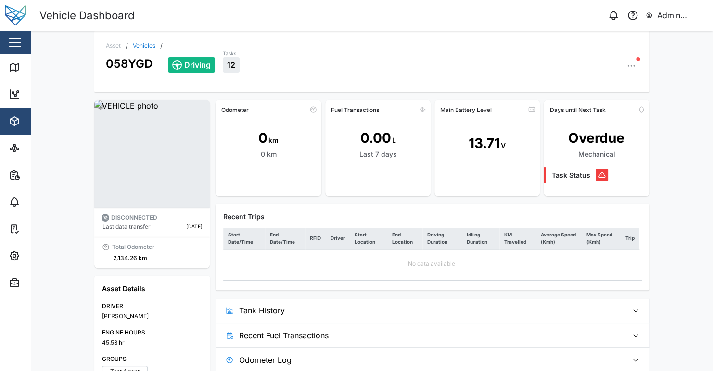
click at [341, 198] on div "Odometer 0 km 0 km Fuel Transactions 0.00 L Last 7 days Main Battery Level 13.7…" at bounding box center [433, 236] width 434 height 273
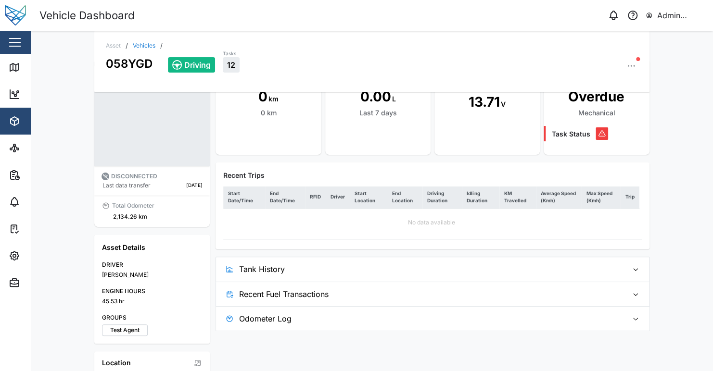
scroll to position [40, 0]
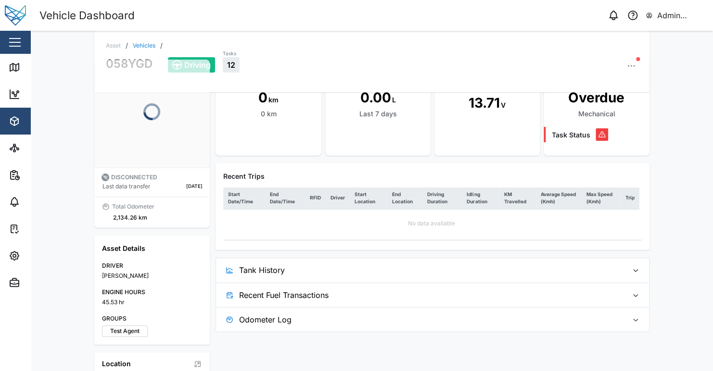
click at [327, 167] on div "Recent Trips Start Date/Time End Date/Time RFID Driver Start Location End Locat…" at bounding box center [433, 207] width 434 height 87
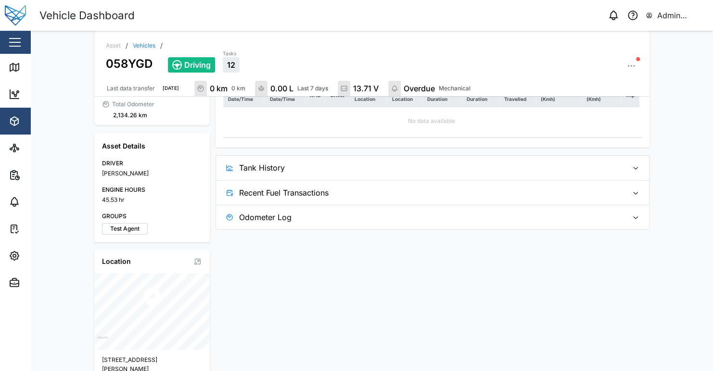
scroll to position [148, 0]
click at [239, 243] on div "Odometer 0 km 0 km Fuel Transactions 0.00 L Last 7 days Main Battery Level 13.7…" at bounding box center [433, 230] width 434 height 549
click at [266, 256] on div "Odometer 0 km 0 km Fuel Transactions 0.00 L Last 7 days Main Battery Level 13.7…" at bounding box center [433, 230] width 434 height 549
click at [294, 221] on span "Odometer Log" at bounding box center [429, 216] width 381 height 24
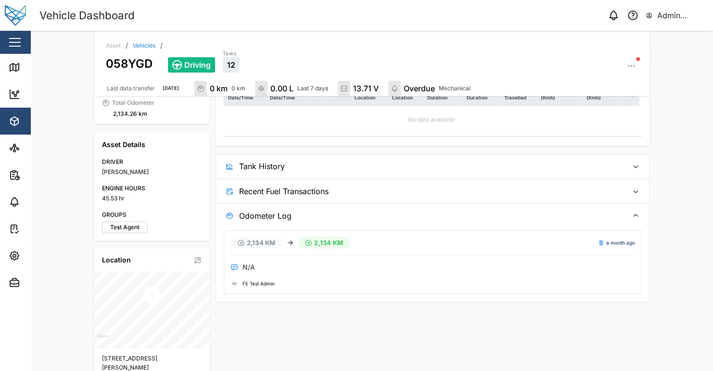
drag, startPoint x: 295, startPoint y: 324, endPoint x: 266, endPoint y: 319, distance: 29.8
click at [295, 324] on div "Odometer 0 km 0 km Fuel Transactions 0.00 L Last 7 days Main Battery Level 13.7…" at bounding box center [433, 230] width 434 height 549
click at [222, 318] on div "Odometer 0 km 0 km Fuel Transactions 0.00 L Last 7 days Main Battery Level 13.7…" at bounding box center [433, 230] width 434 height 549
drag, startPoint x: 222, startPoint y: 312, endPoint x: 379, endPoint y: 347, distance: 160.7
click at [341, 347] on div "Odometer 0 km 0 km Fuel Transactions 0.00 L Last 7 days Main Battery Level 13.7…" at bounding box center [433, 230] width 434 height 549
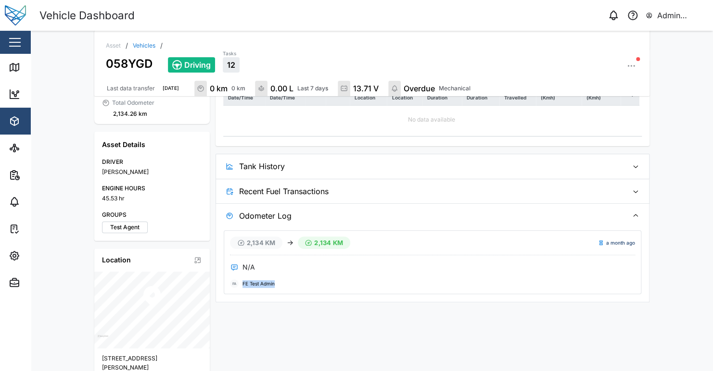
drag, startPoint x: 644, startPoint y: 306, endPoint x: 551, endPoint y: 324, distance: 94.1
click at [643, 306] on div "Odometer 0 km 0 km Fuel Transactions 0.00 L Last 7 days Main Battery Level 13.7…" at bounding box center [433, 230] width 434 height 549
click at [233, 337] on div "Odometer 0 km 0 km Fuel Transactions 0.00 L Last 7 days Main Battery Level 13.7…" at bounding box center [433, 230] width 434 height 549
click at [298, 163] on span "Tank History" at bounding box center [429, 166] width 381 height 24
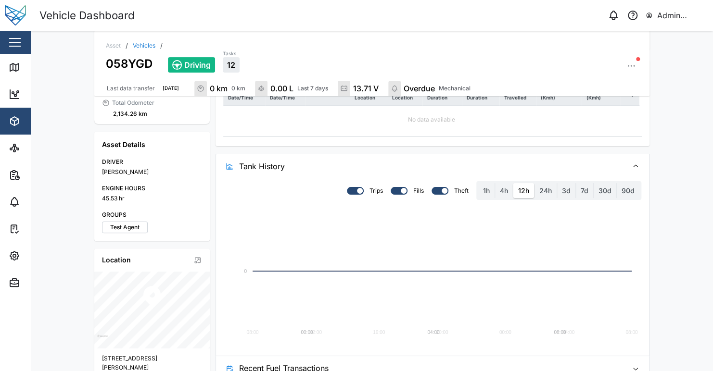
drag, startPoint x: 703, startPoint y: 167, endPoint x: 708, endPoint y: 164, distance: 5.9
click at [706, 164] on div "Asset / Vehicles / 058YGD Driving Tasks 12 Last data transfer [DATE] 0 km 0 km …" at bounding box center [372, 201] width 682 height 341
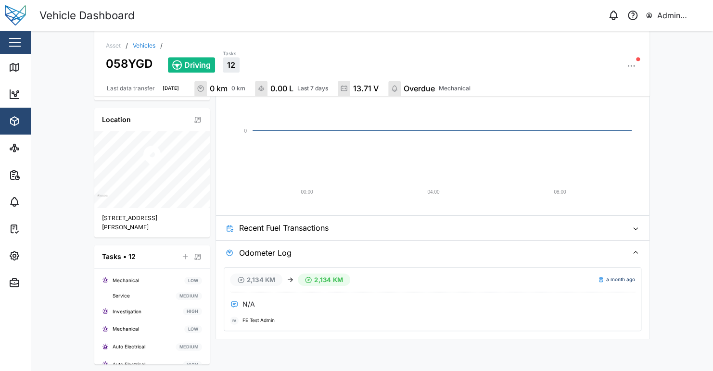
scroll to position [290, 0]
click at [308, 219] on span "Recent Fuel Transactions" at bounding box center [429, 227] width 381 height 24
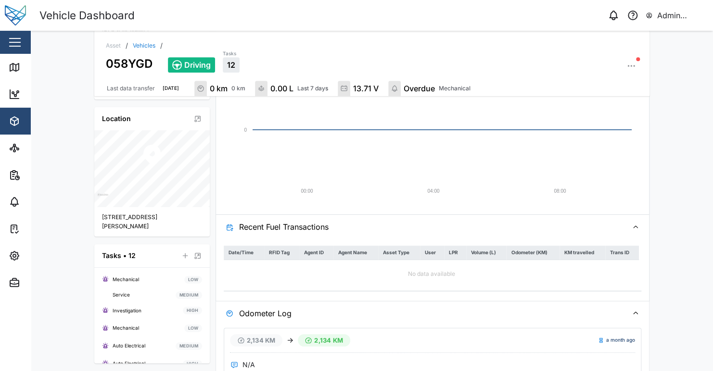
scroll to position [193, 0]
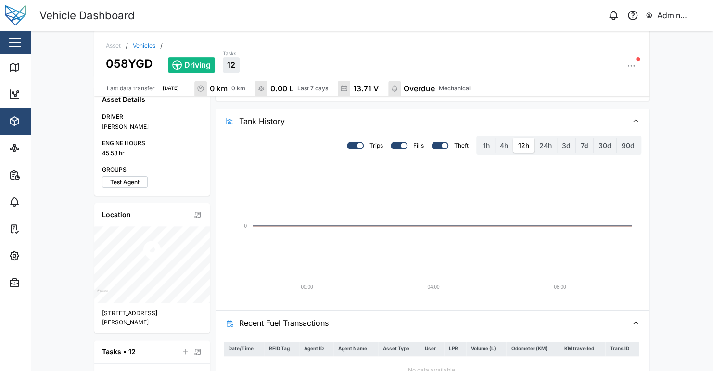
click at [292, 120] on span "Tank History" at bounding box center [429, 121] width 381 height 24
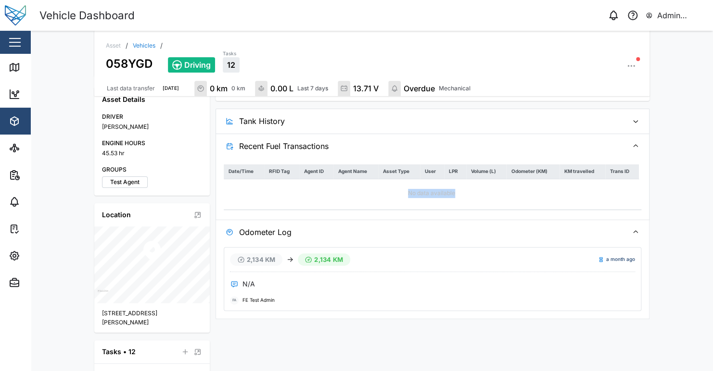
drag, startPoint x: 332, startPoint y: 191, endPoint x: 494, endPoint y: 191, distance: 162.6
click at [494, 191] on div "No data available" at bounding box center [431, 193] width 415 height 28
click at [503, 192] on div "No data available" at bounding box center [431, 193] width 415 height 28
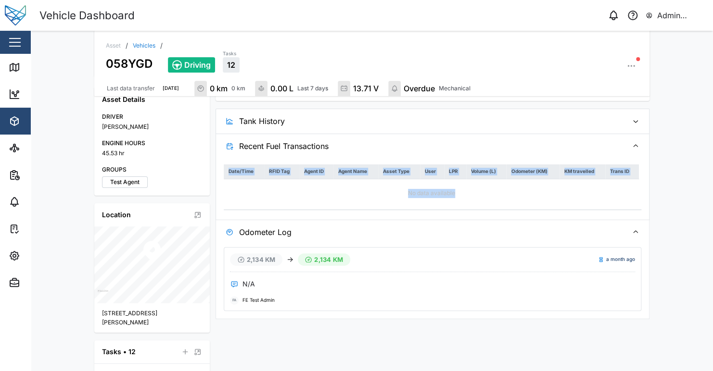
drag, startPoint x: 609, startPoint y: 197, endPoint x: 220, endPoint y: 143, distance: 392.1
click at [220, 143] on div "Recent Fuel Transactions Date/Time RFID Tag Agent ID Agent Name Asset Type User…" at bounding box center [433, 177] width 434 height 86
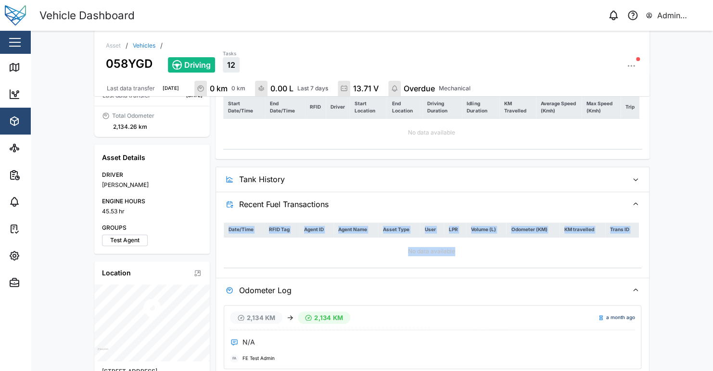
scroll to position [129, 0]
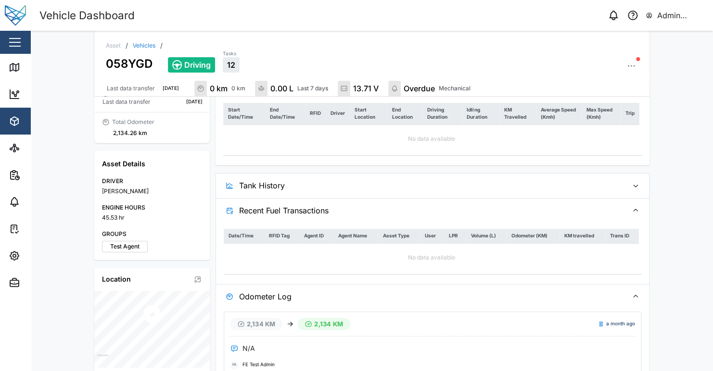
click at [676, 177] on div "Asset / Vehicles / 058YGD Driving Tasks 12 Last data transfer [DATE] 0 km 0 km …" at bounding box center [372, 201] width 682 height 341
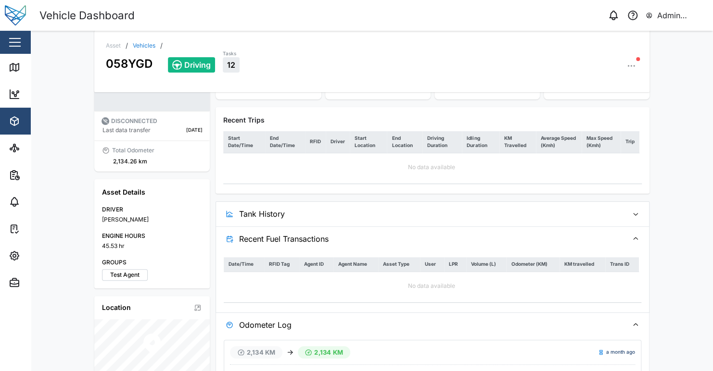
scroll to position [98, 0]
drag, startPoint x: 463, startPoint y: 281, endPoint x: 531, endPoint y: 283, distance: 67.4
click at [531, 283] on div "No data available" at bounding box center [431, 285] width 415 height 28
click at [530, 284] on div "No data available" at bounding box center [431, 285] width 415 height 28
click at [690, 229] on div "Asset / Vehicles / 058YGD Driving Tasks 12 DISCONNECTED Last data transfer 2 da…" at bounding box center [372, 201] width 682 height 341
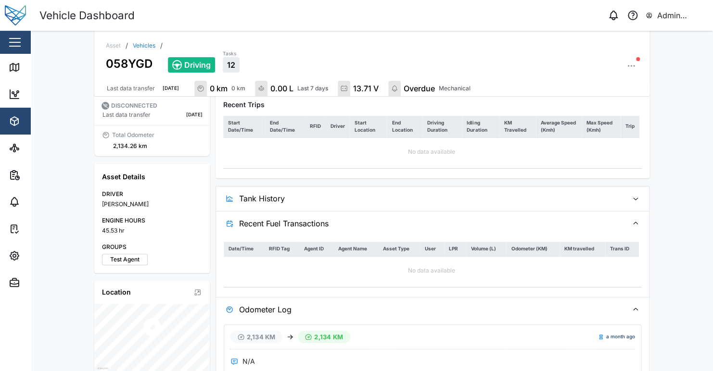
scroll to position [116, 0]
drag, startPoint x: 405, startPoint y: 268, endPoint x: 583, endPoint y: 264, distance: 178.6
click at [572, 263] on div "No data available" at bounding box center [431, 270] width 415 height 28
click at [583, 264] on div "No data available" at bounding box center [431, 270] width 415 height 28
drag, startPoint x: 468, startPoint y: 286, endPoint x: 467, endPoint y: 281, distance: 5.9
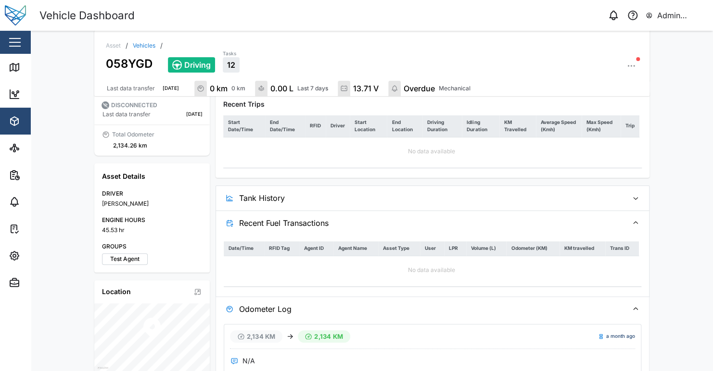
click at [468, 285] on div "Date/Time RFID Tag Agent ID Agent Name Asset Type User LPR Volume (L) Odometer …" at bounding box center [433, 263] width 418 height 51
click at [467, 281] on div "No data available" at bounding box center [431, 270] width 415 height 28
click at [543, 272] on div "No data available" at bounding box center [431, 270] width 415 height 28
click at [535, 275] on div "No data available" at bounding box center [431, 270] width 415 height 28
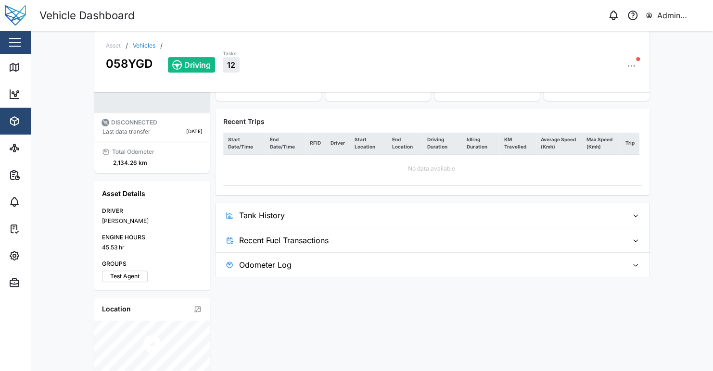
scroll to position [93, 0]
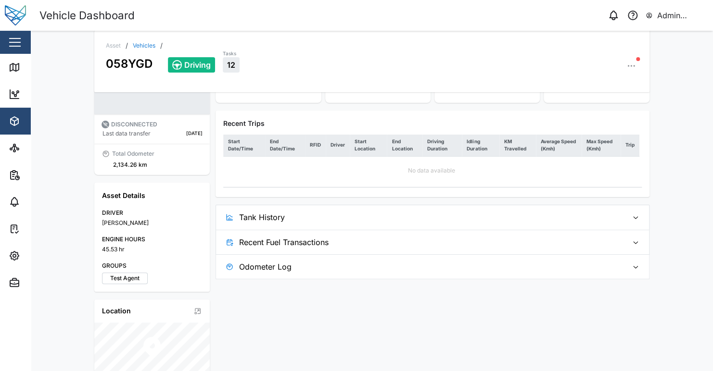
click at [307, 243] on span "Recent Fuel Transactions" at bounding box center [429, 242] width 381 height 24
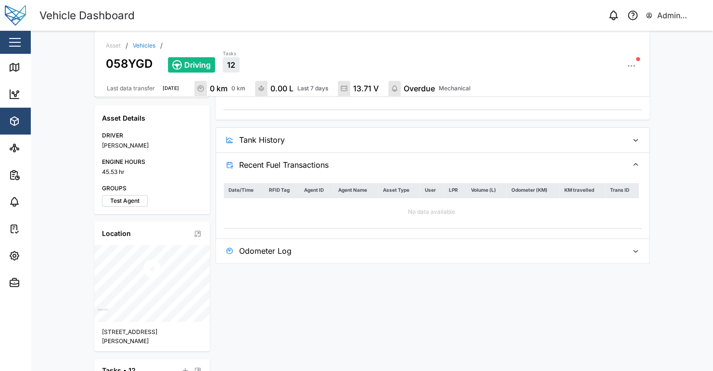
scroll to position [175, 0]
click at [494, 215] on div "No data available" at bounding box center [431, 212] width 415 height 28
click at [681, 188] on div "Asset / Vehicles / 058YGD Driving Tasks 12 Last data transfer 2 days ago 0 km 0…" at bounding box center [372, 201] width 682 height 341
drag, startPoint x: 470, startPoint y: 252, endPoint x: 478, endPoint y: 256, distance: 9.3
click at [470, 253] on span "Odometer Log" at bounding box center [429, 251] width 381 height 24
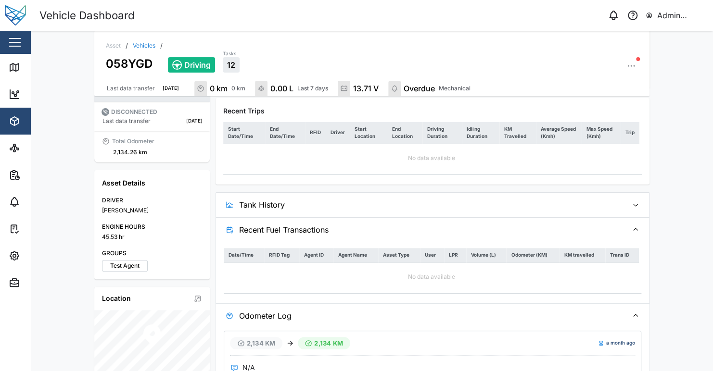
scroll to position [112, 0]
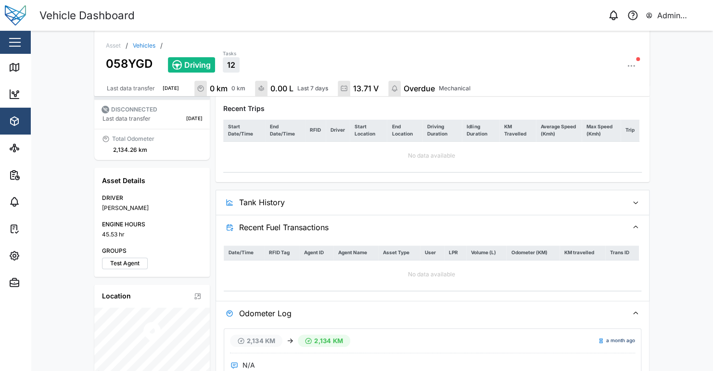
drag, startPoint x: 678, startPoint y: 217, endPoint x: 668, endPoint y: 216, distance: 9.8
click at [676, 217] on div "Asset / Vehicles / 058YGD Driving Tasks 12 Last data transfer 2 days ago 0 km 0…" at bounding box center [372, 201] width 682 height 341
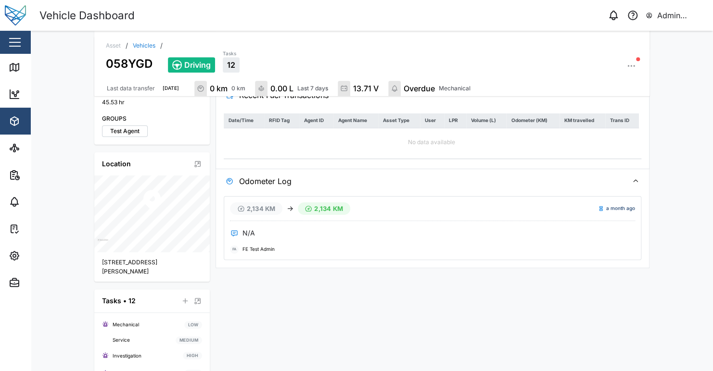
scroll to position [148, 0]
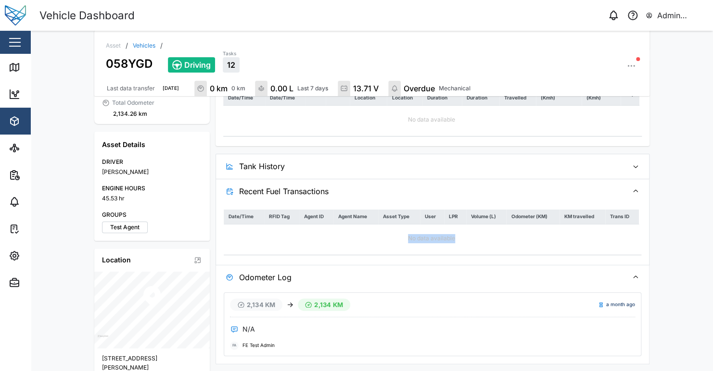
drag, startPoint x: 516, startPoint y: 246, endPoint x: 507, endPoint y: 246, distance: 9.6
click at [520, 246] on div "No data available" at bounding box center [431, 239] width 415 height 28
click at [506, 245] on div "No data available" at bounding box center [431, 239] width 415 height 28
click at [314, 172] on span "Tank History" at bounding box center [429, 166] width 381 height 24
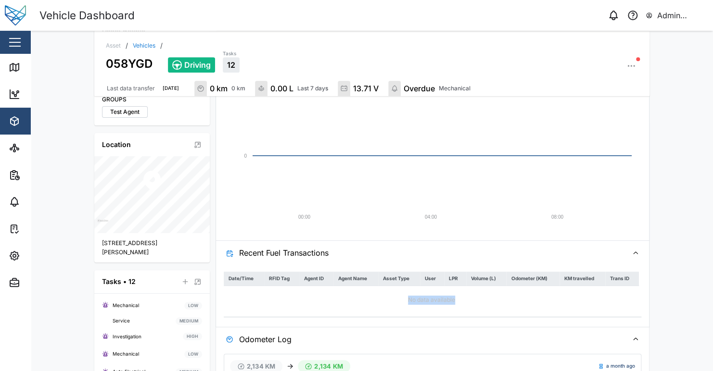
scroll to position [281, 0]
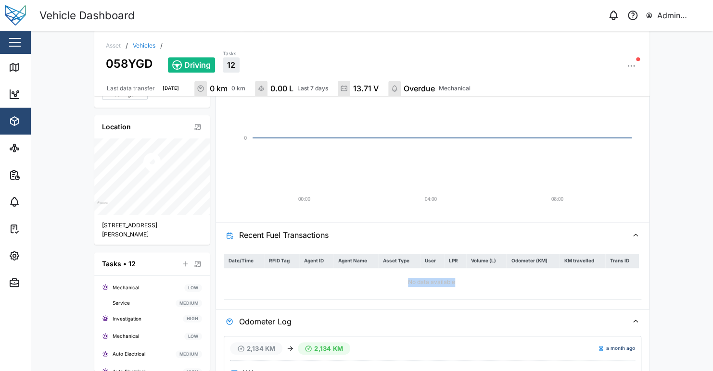
click at [265, 290] on div "No data available" at bounding box center [431, 282] width 415 height 28
drag, startPoint x: 228, startPoint y: 286, endPoint x: 456, endPoint y: 289, distance: 228.6
click at [457, 286] on div "No data available" at bounding box center [431, 282] width 415 height 28
click at [383, 287] on div "No data available" at bounding box center [431, 282] width 415 height 28
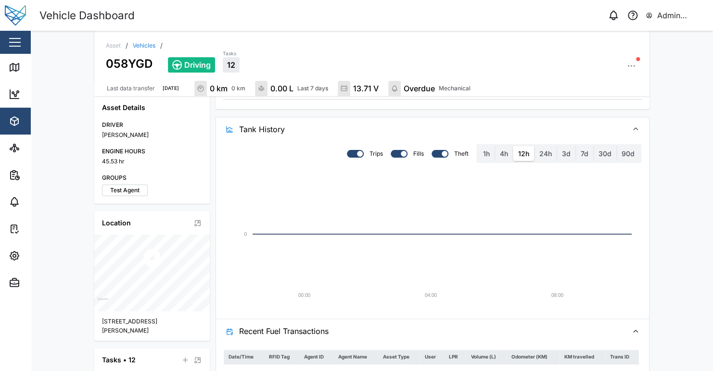
scroll to position [325, 0]
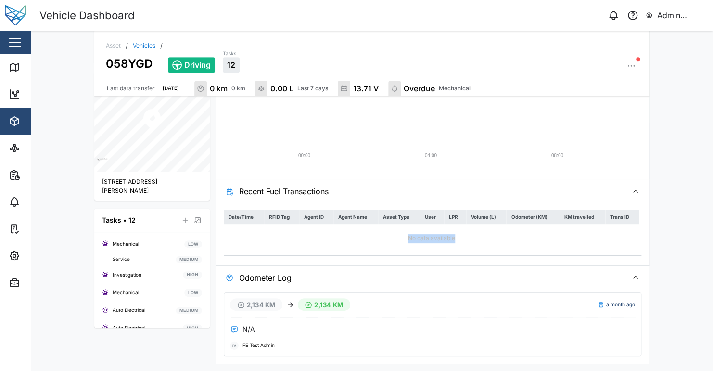
click at [391, 251] on div "No data available" at bounding box center [431, 239] width 415 height 28
drag, startPoint x: 279, startPoint y: 211, endPoint x: 662, endPoint y: 255, distance: 385.6
click at [662, 255] on div "Asset / Vehicles / 058YGD Driving Tasks 12 Last data transfer 2 days ago 0 km 0…" at bounding box center [372, 201] width 682 height 341
click at [658, 255] on div "Asset / Vehicles / 058YGD Driving Tasks 12 Last data transfer 2 days ago 0 km 0…" at bounding box center [372, 201] width 682 height 341
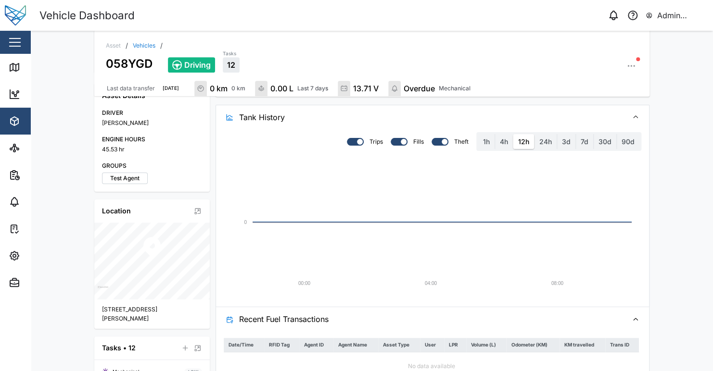
scroll to position [200, 0]
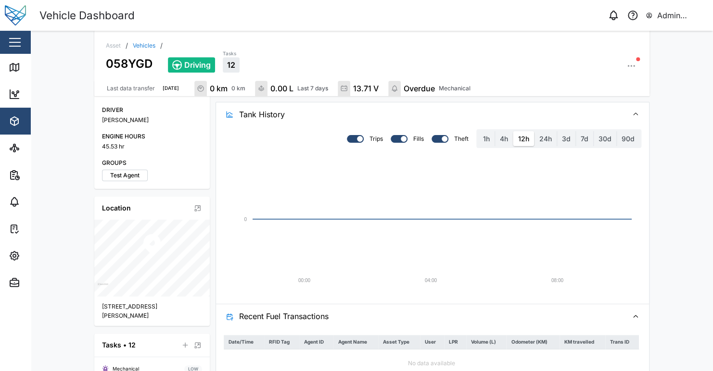
click at [687, 233] on div "Asset / Vehicles / 058YGD Driving Tasks 12 Last data transfer 2 days ago 0 km 0…" at bounding box center [372, 201] width 682 height 341
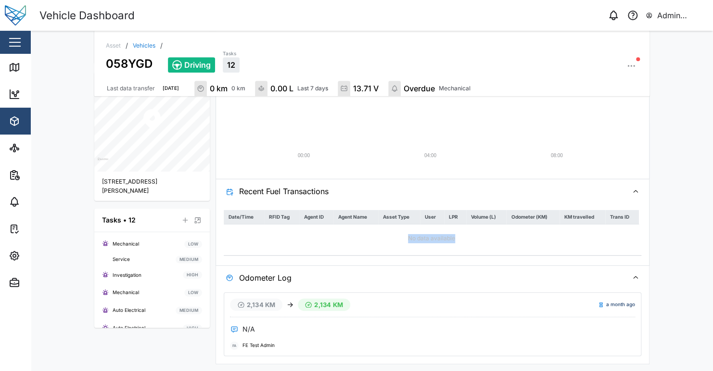
drag, startPoint x: 431, startPoint y: 236, endPoint x: 503, endPoint y: 238, distance: 71.7
click at [502, 237] on div "No data available" at bounding box center [431, 239] width 415 height 28
click at [503, 238] on div "No data available" at bounding box center [431, 239] width 415 height 28
drag, startPoint x: 558, startPoint y: 214, endPoint x: 598, endPoint y: 219, distance: 40.3
click at [597, 213] on tr "Date/Time RFID Tag Agent ID Agent Name Asset Type User LPR Volume (L) Odometer …" at bounding box center [431, 217] width 415 height 14
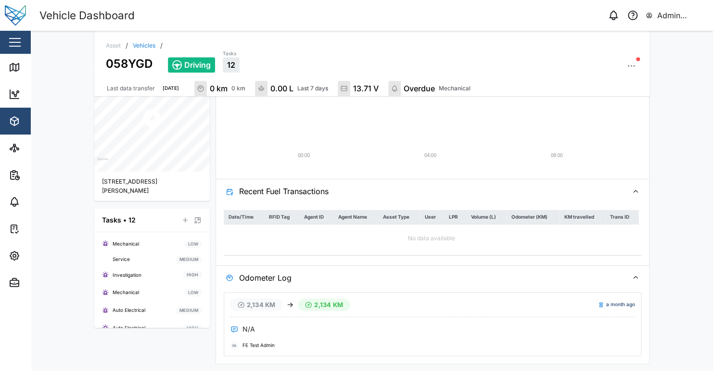
drag, startPoint x: 576, startPoint y: 243, endPoint x: 614, endPoint y: 243, distance: 38.0
click at [576, 243] on div "No data available" at bounding box center [431, 239] width 415 height 28
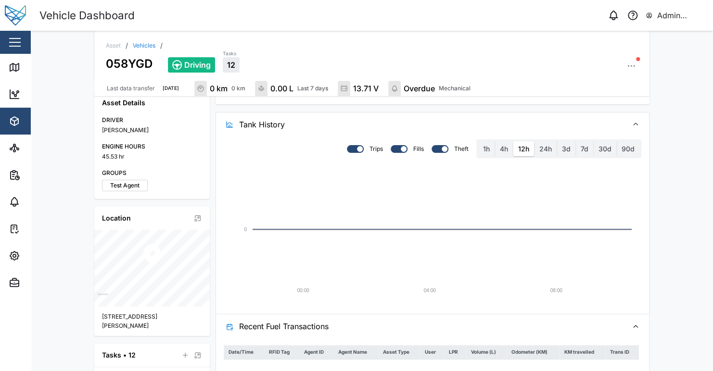
scroll to position [177, 0]
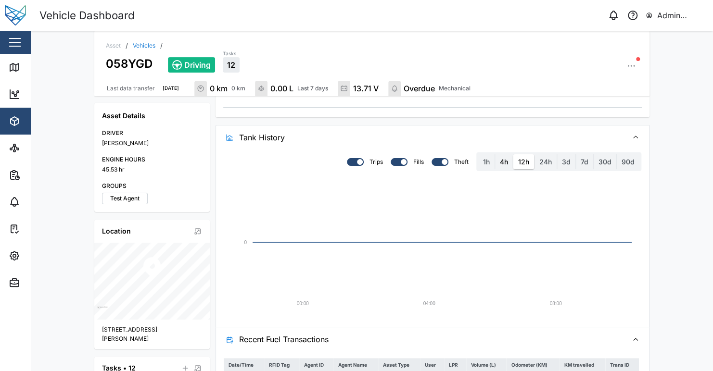
click at [501, 161] on label "4h" at bounding box center [504, 161] width 18 height 15
click at [495, 154] on hours "4h" at bounding box center [495, 154] width 0 height 0
click at [522, 161] on label "12h" at bounding box center [523, 161] width 21 height 15
click at [513, 154] on hours "12h" at bounding box center [513, 154] width 0 height 0
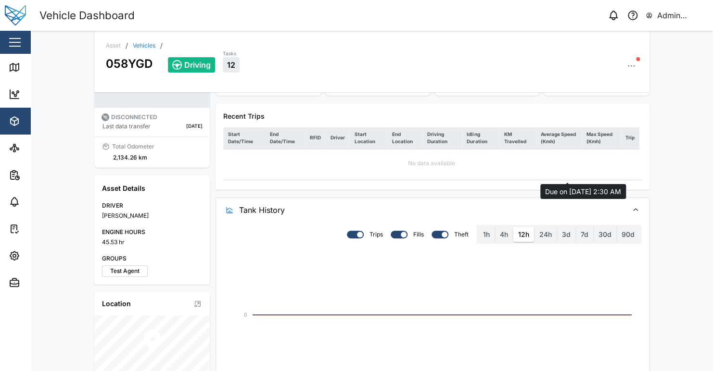
scroll to position [0, 0]
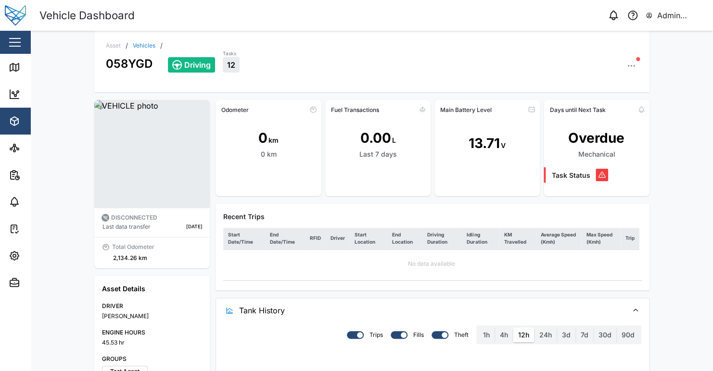
click at [145, 43] on link "Vehicles" at bounding box center [144, 46] width 23 height 6
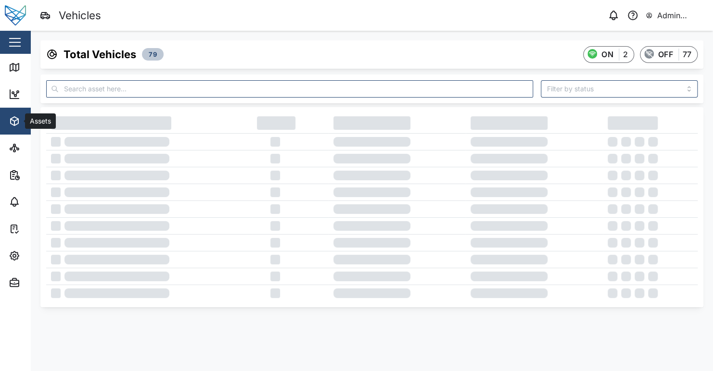
click at [23, 125] on div "Assets" at bounding box center [53, 121] width 88 height 12
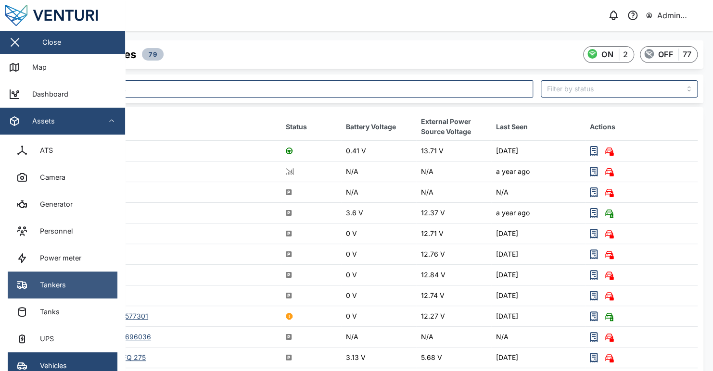
scroll to position [96, 0]
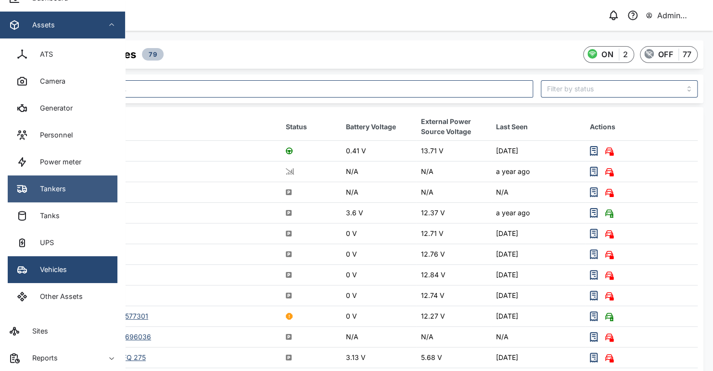
click at [81, 193] on link "Tankers" at bounding box center [63, 189] width 110 height 27
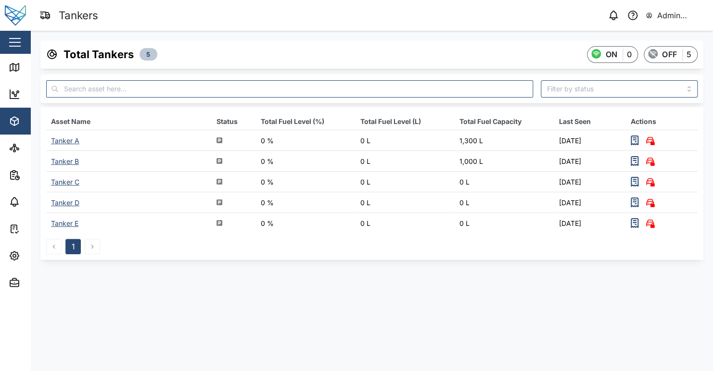
click at [60, 162] on div "Tanker B" at bounding box center [65, 161] width 28 height 8
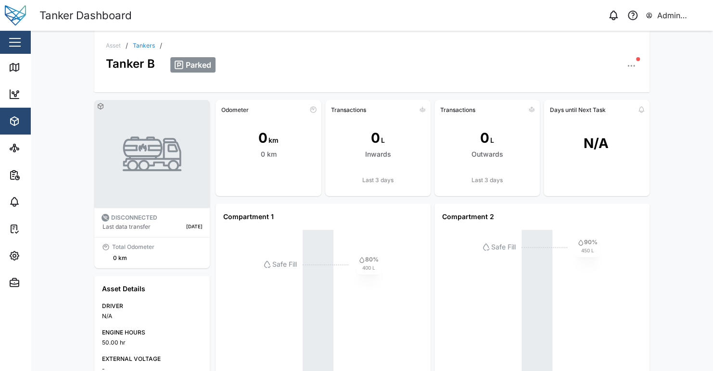
click at [140, 41] on div "Asset / Tankers / Tanker B Parked" at bounding box center [371, 62] width 555 height 62
click at [141, 46] on link "Tankers" at bounding box center [144, 46] width 22 height 6
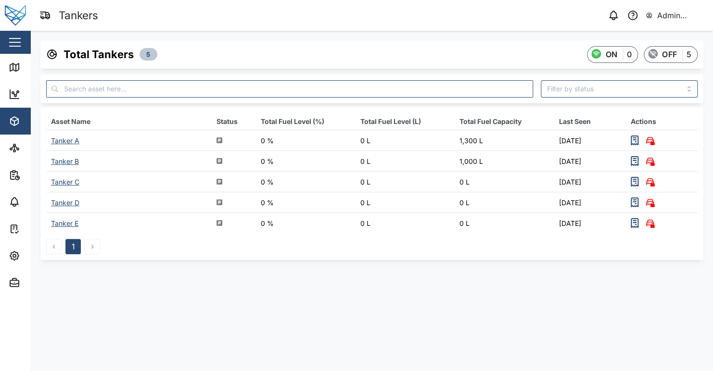
click at [69, 142] on td "Tanker A" at bounding box center [129, 140] width 166 height 21
click at [69, 142] on div "Tanker A" at bounding box center [65, 141] width 28 height 8
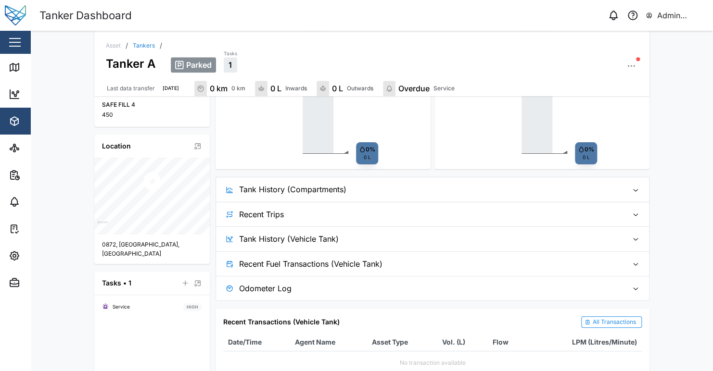
scroll to position [487, 0]
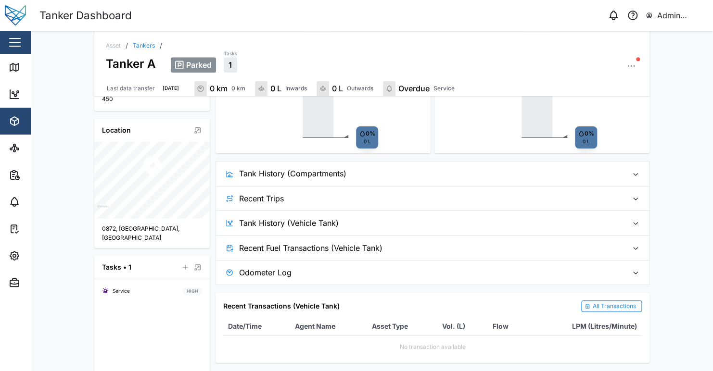
click at [333, 175] on span "Tank History (Compartments)" at bounding box center [429, 174] width 381 height 24
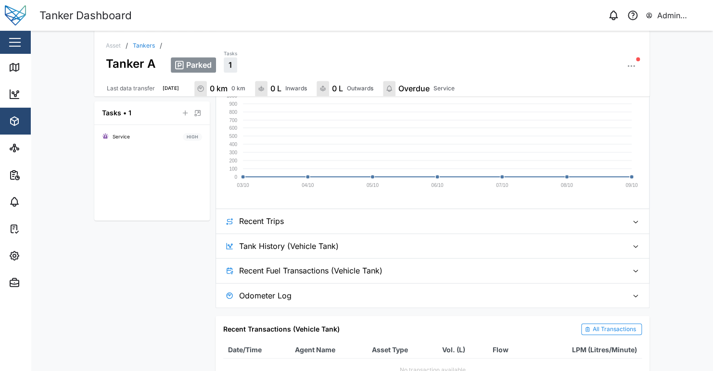
scroll to position [663, 0]
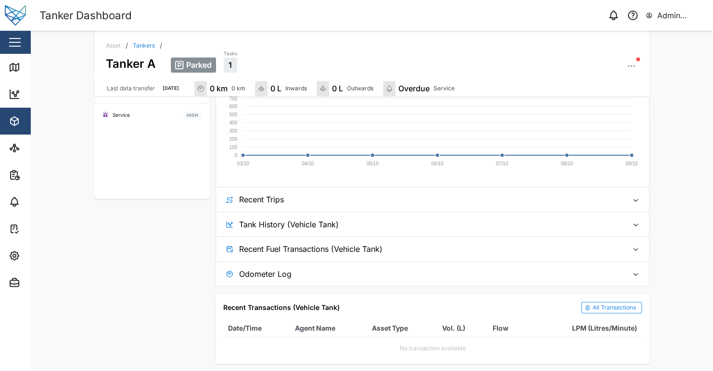
click at [347, 276] on span "Odometer Log" at bounding box center [429, 274] width 381 height 24
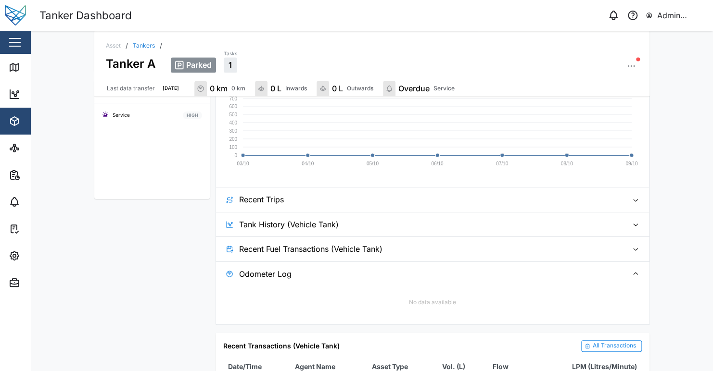
click at [330, 242] on span "Recent Fuel Transactions (Vehicle Tank)" at bounding box center [429, 249] width 381 height 24
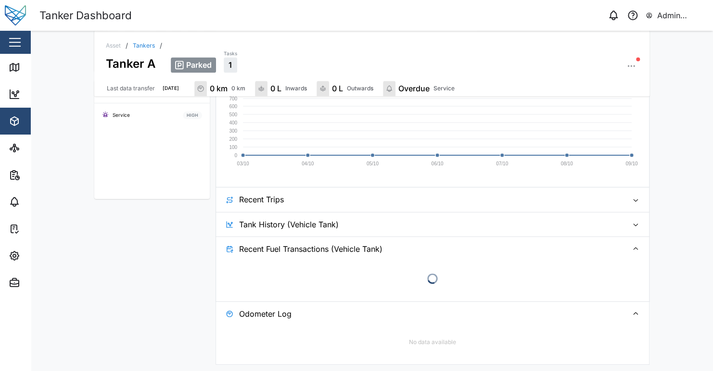
click at [338, 221] on span "Tank History (Vehicle Tank)" at bounding box center [429, 225] width 381 height 24
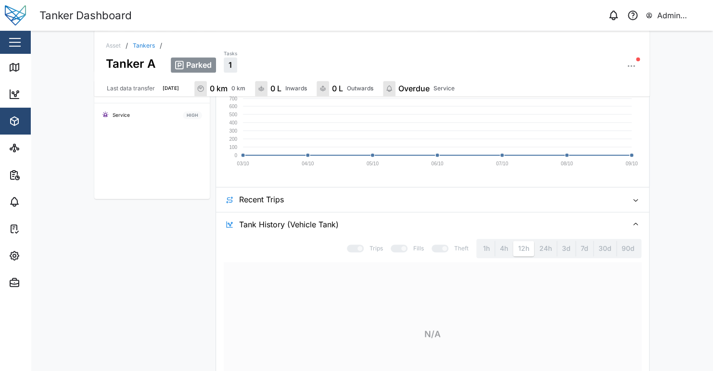
click at [336, 204] on span "Recent Trips" at bounding box center [429, 200] width 381 height 24
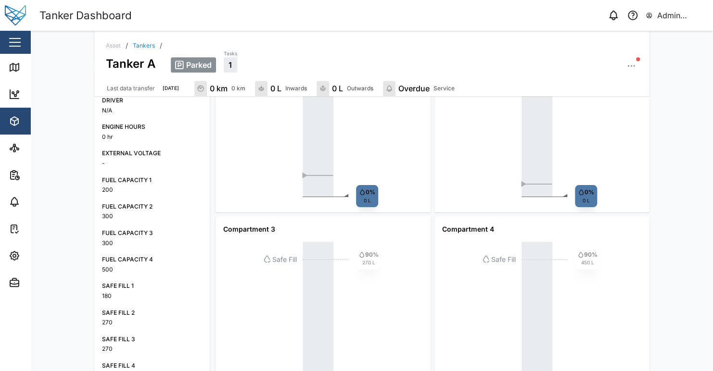
scroll to position [0, 0]
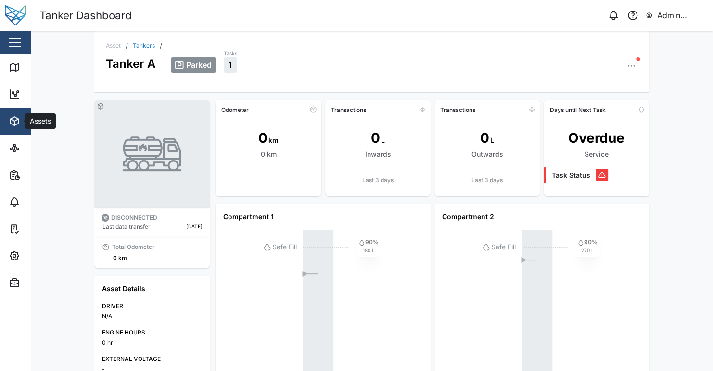
click at [13, 115] on span "Assets" at bounding box center [53, 121] width 88 height 27
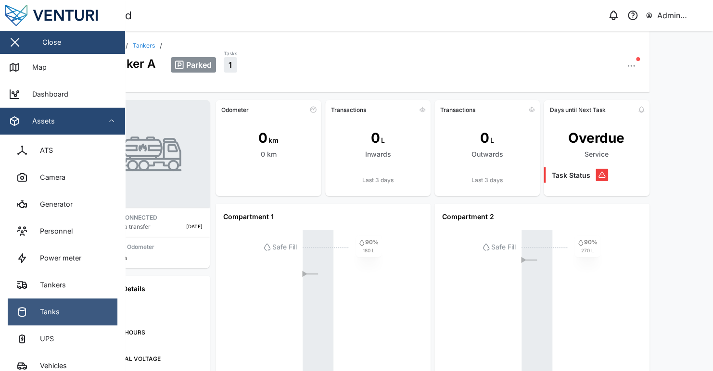
click at [73, 304] on link "Tanks" at bounding box center [63, 312] width 110 height 27
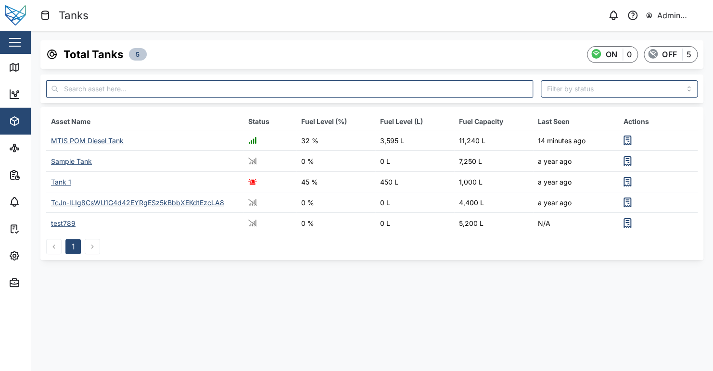
click at [347, 255] on div "Asset Name Status Fuel Level (%) Fuel Level (L) Fuel Capacity Last Seen Actions…" at bounding box center [371, 183] width 663 height 153
click at [110, 138] on div "MTIS POM Diesel Tank" at bounding box center [87, 141] width 73 height 8
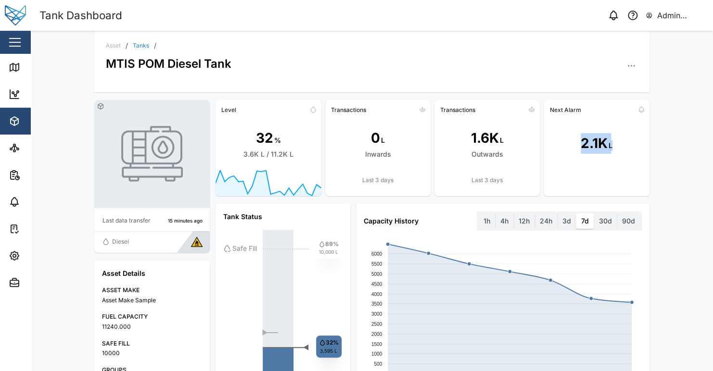
drag, startPoint x: 702, startPoint y: 98, endPoint x: 705, endPoint y: 143, distance: 44.8
click at [705, 143] on div "Asset / Tanks / MTIS POM Diesel Tank Last data transfer 15 minutes ago Diesel A…" at bounding box center [372, 201] width 682 height 341
click at [691, 133] on div "Asset / Tanks / MTIS POM Diesel Tank Last data transfer 15 minutes ago Diesel A…" at bounding box center [372, 201] width 682 height 341
click at [667, 139] on div "Asset / Tanks / MTIS POM Diesel Tank Last data transfer 15 minutes ago Diesel A…" at bounding box center [372, 201] width 682 height 341
click at [265, 170] on icon at bounding box center [268, 183] width 105 height 27
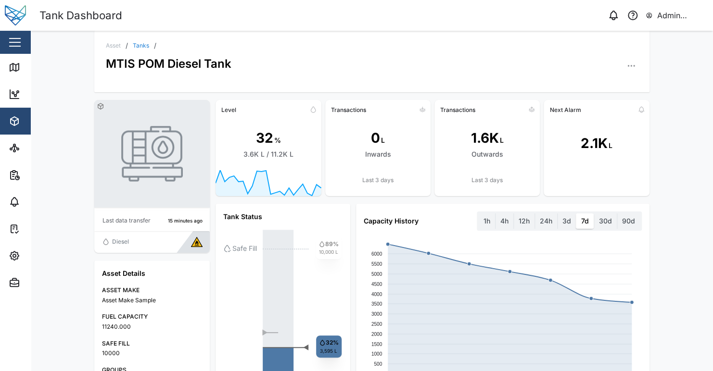
click at [381, 82] on div "Asset / Tanks / MTIS POM Diesel Tank" at bounding box center [371, 62] width 555 height 62
drag, startPoint x: 487, startPoint y: 153, endPoint x: 555, endPoint y: 160, distance: 68.2
click at [543, 158] on div "Level 32 % 3.6K L / 11.2K L Transactions 0 L Inwards Last 3 days Transactions 1…" at bounding box center [433, 148] width 434 height 96
click at [525, 160] on div "1.6K L Outwards" at bounding box center [486, 143] width 105 height 53
drag, startPoint x: 566, startPoint y: 143, endPoint x: 665, endPoint y: 154, distance: 99.3
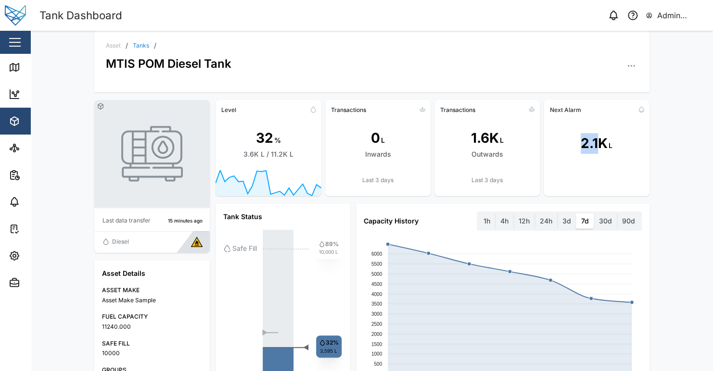
click at [649, 152] on div "Last data transfer 15 minutes ago Diesel Asset Details ASSET MAKE Asset Make Sa…" at bounding box center [372, 375] width 571 height 567
click at [664, 145] on div "Asset / Tanks / MTIS POM Diesel Tank Last data transfer 15 minutes ago Diesel A…" at bounding box center [372, 201] width 682 height 341
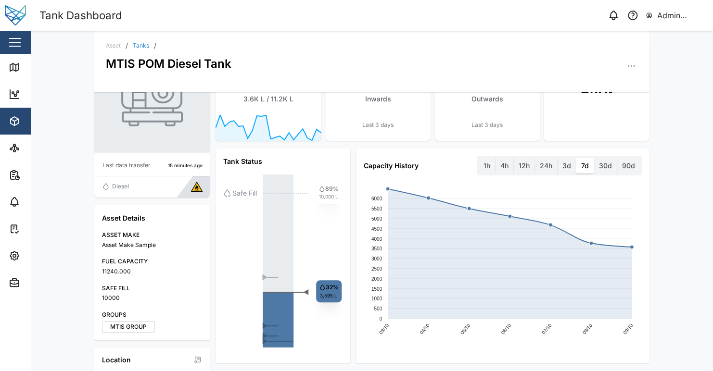
scroll to position [69, 0]
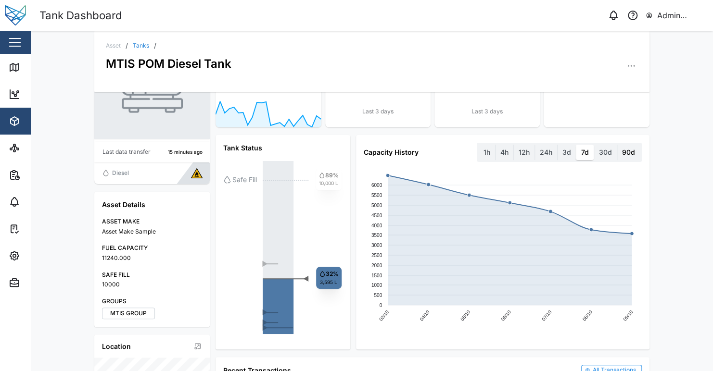
click at [630, 152] on label "90d" at bounding box center [628, 152] width 23 height 15
click at [617, 145] on days "90d" at bounding box center [617, 145] width 0 height 0
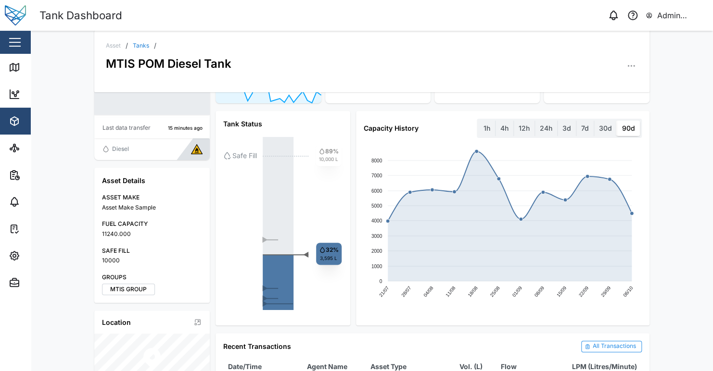
scroll to position [86, 0]
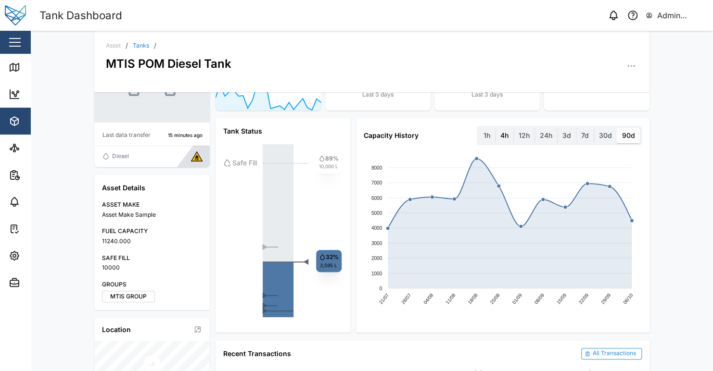
click at [507, 136] on label "4h" at bounding box center [505, 135] width 18 height 15
click at [496, 128] on hours "4h" at bounding box center [496, 128] width 0 height 0
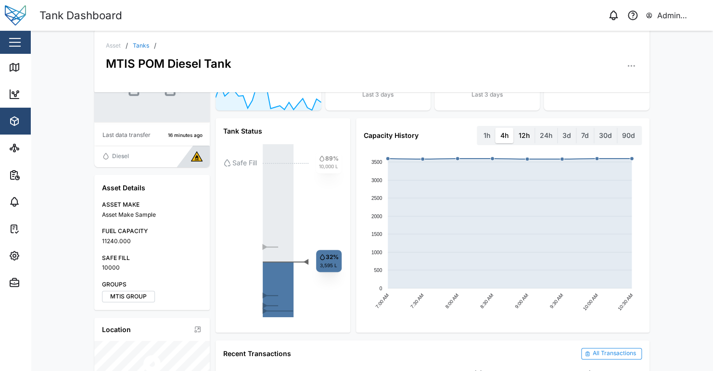
click at [519, 137] on label "12h" at bounding box center [524, 135] width 21 height 15
click at [514, 128] on hours "12h" at bounding box center [514, 128] width 0 height 0
click at [598, 136] on label "30d" at bounding box center [605, 135] width 23 height 15
click at [594, 128] on days "30d" at bounding box center [594, 128] width 0 height 0
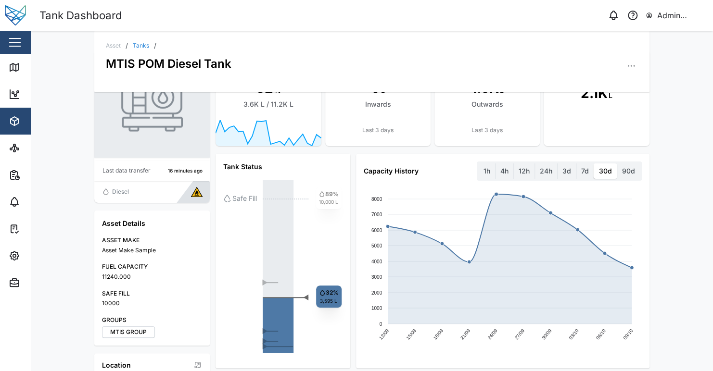
scroll to position [47, 0]
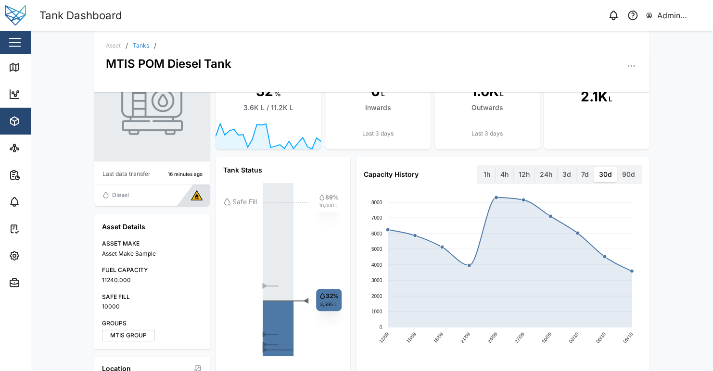
click at [678, 196] on div "Asset / Tanks / MTIS POM Diesel Tank Last data transfer 16 minutes ago Diesel A…" at bounding box center [372, 201] width 682 height 341
